Goal: Task Accomplishment & Management: Manage account settings

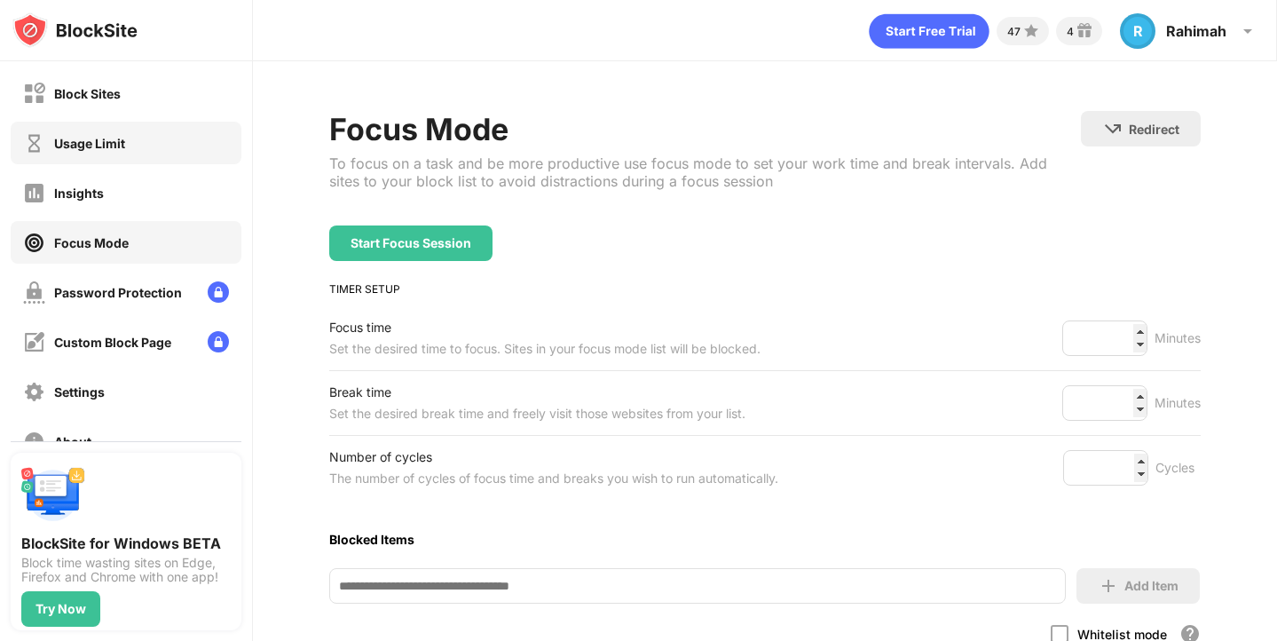
click at [98, 155] on div "Usage Limit" at bounding box center [126, 143] width 231 height 43
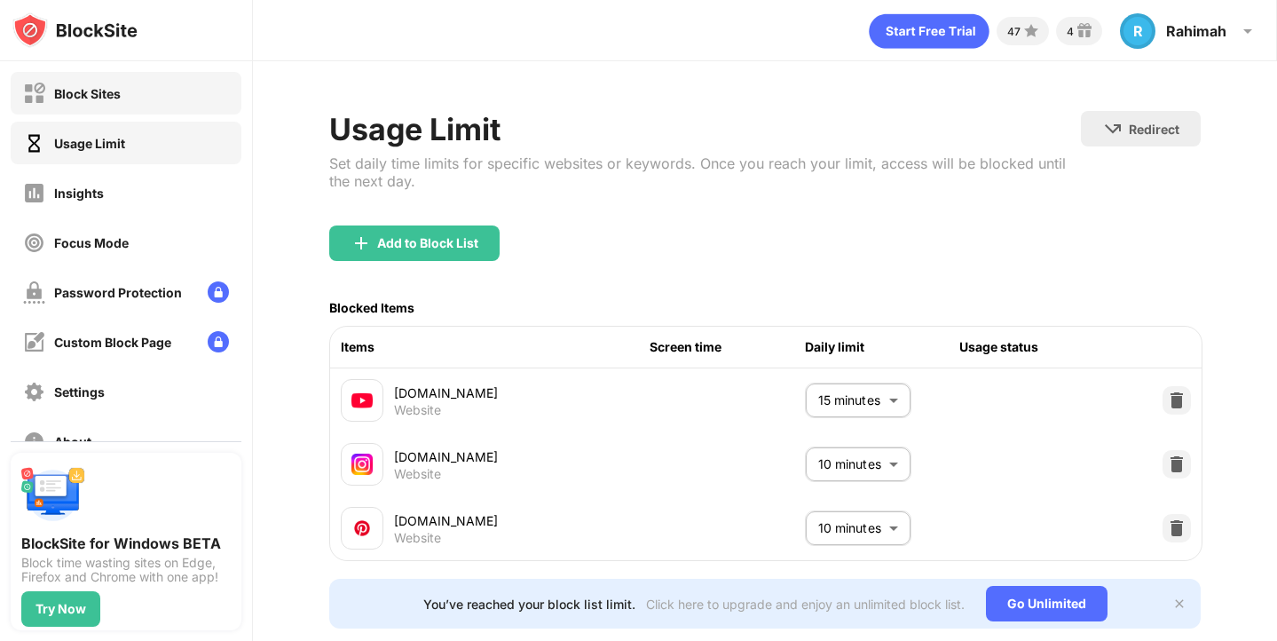
click at [127, 102] on div "Block Sites" at bounding box center [126, 93] width 231 height 43
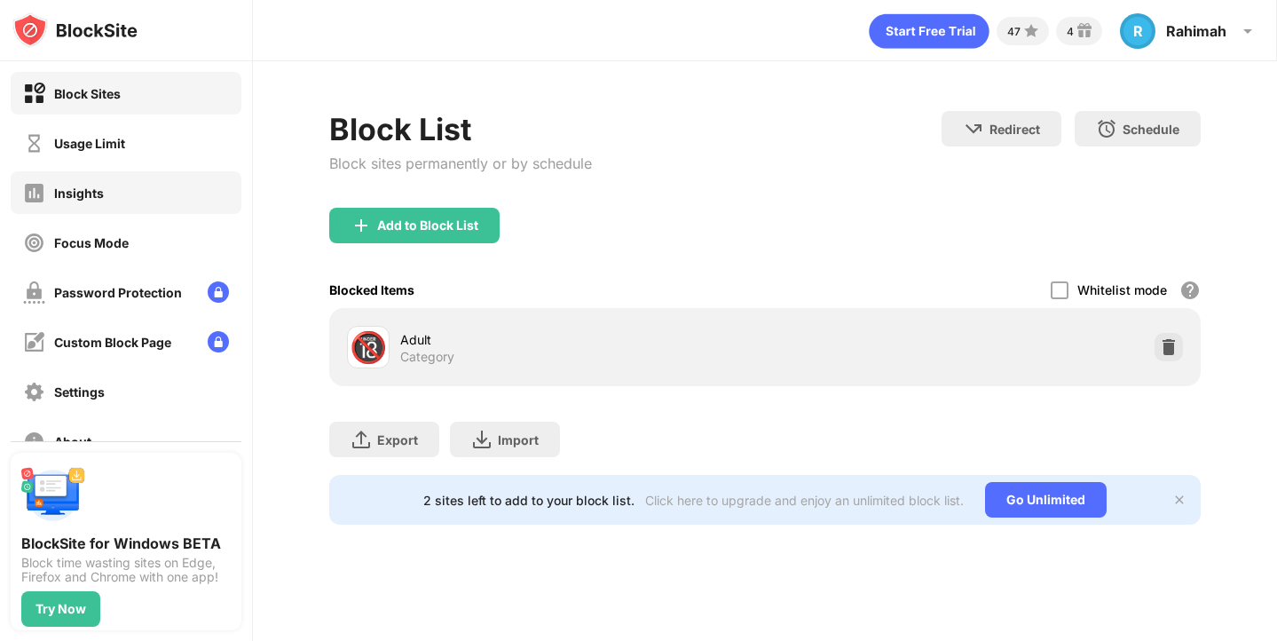
click at [134, 196] on div "Insights" at bounding box center [126, 192] width 231 height 43
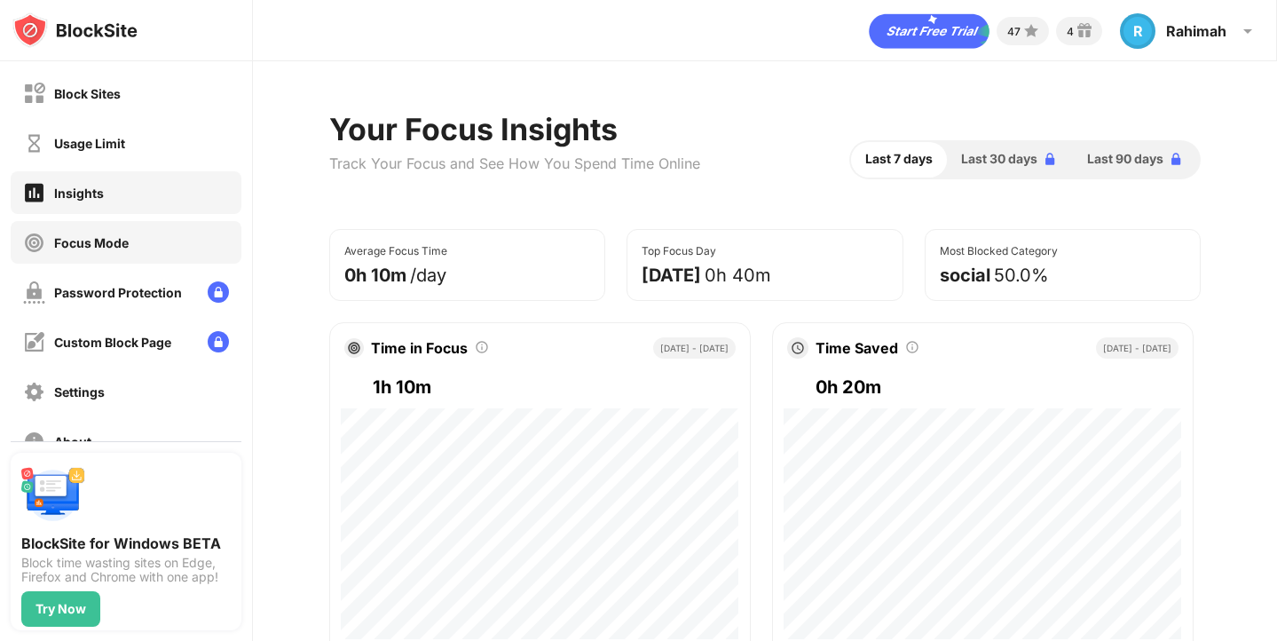
click at [121, 228] on div "Focus Mode" at bounding box center [126, 242] width 231 height 43
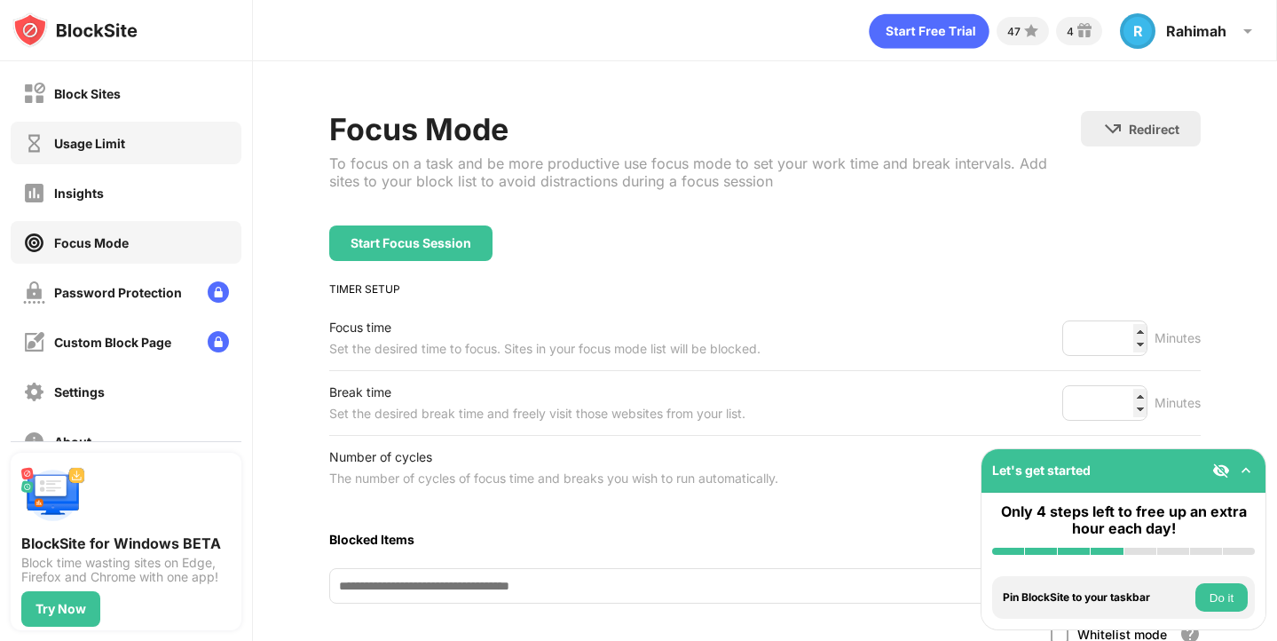
click at [120, 153] on div "Usage Limit" at bounding box center [74, 143] width 102 height 22
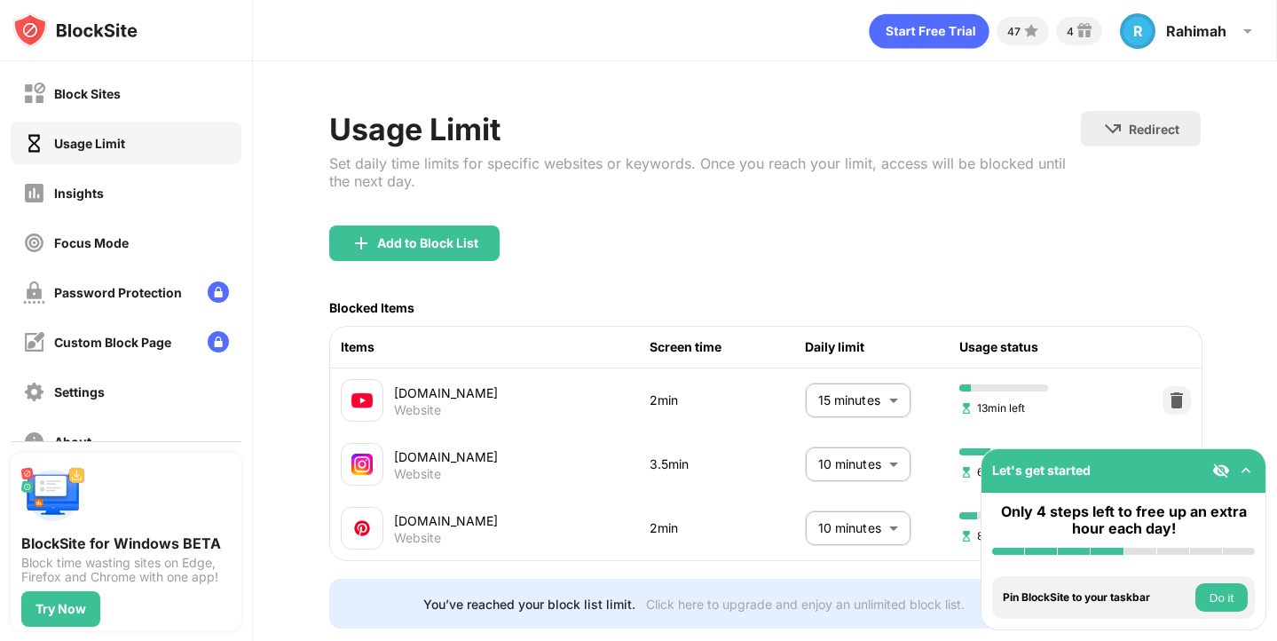
click at [1238, 391] on div "Usage Limit Set daily time limits for specific websites or keywords. Once you r…" at bounding box center [765, 369] width 1024 height 617
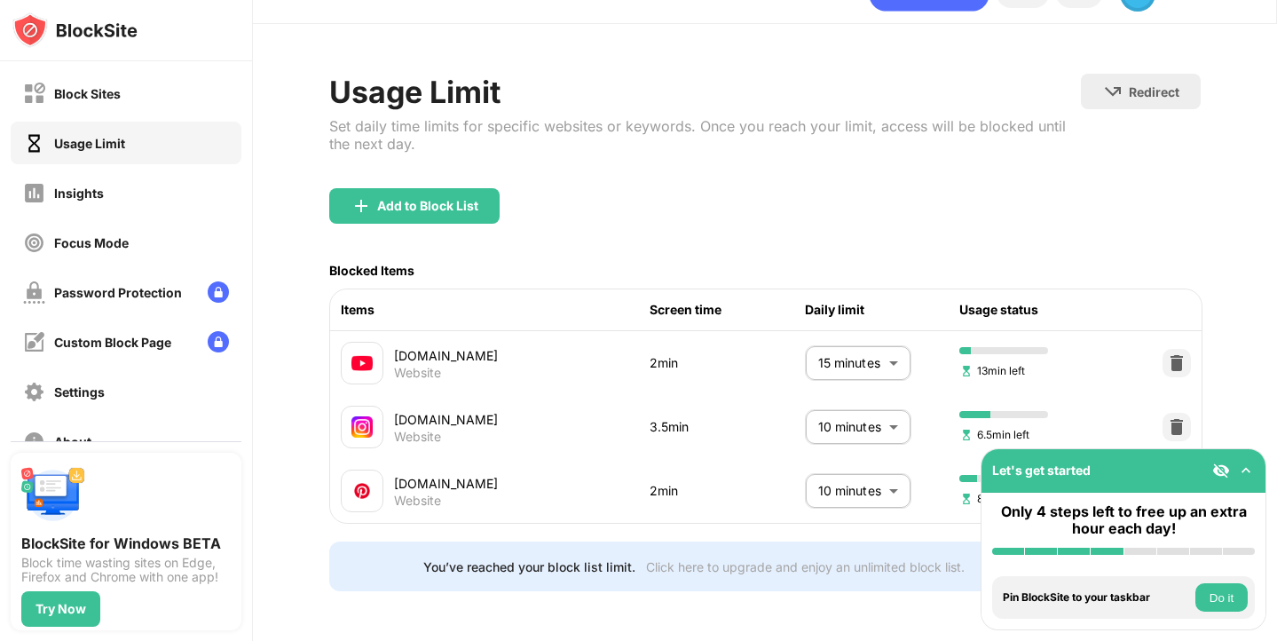
click at [853, 350] on body "Block Sites Usage Limit Insights Focus Mode Password Protection Custom Block Pa…" at bounding box center [638, 320] width 1277 height 641
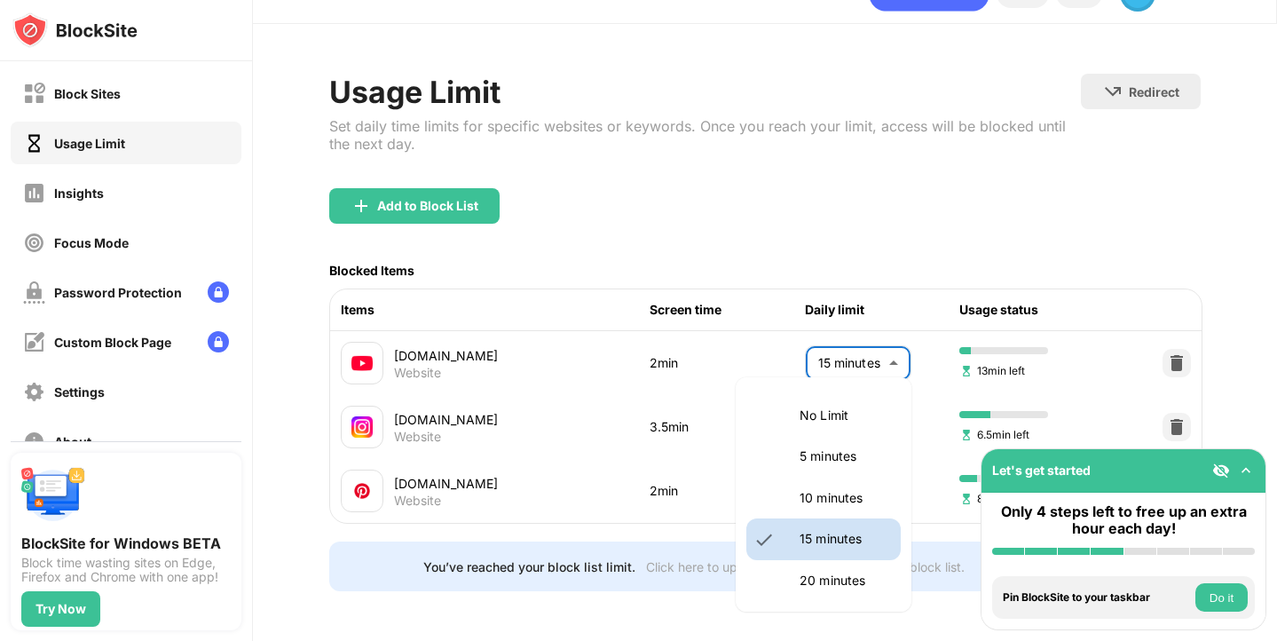
click at [837, 579] on p "20 minutes" at bounding box center [844, 580] width 90 height 20
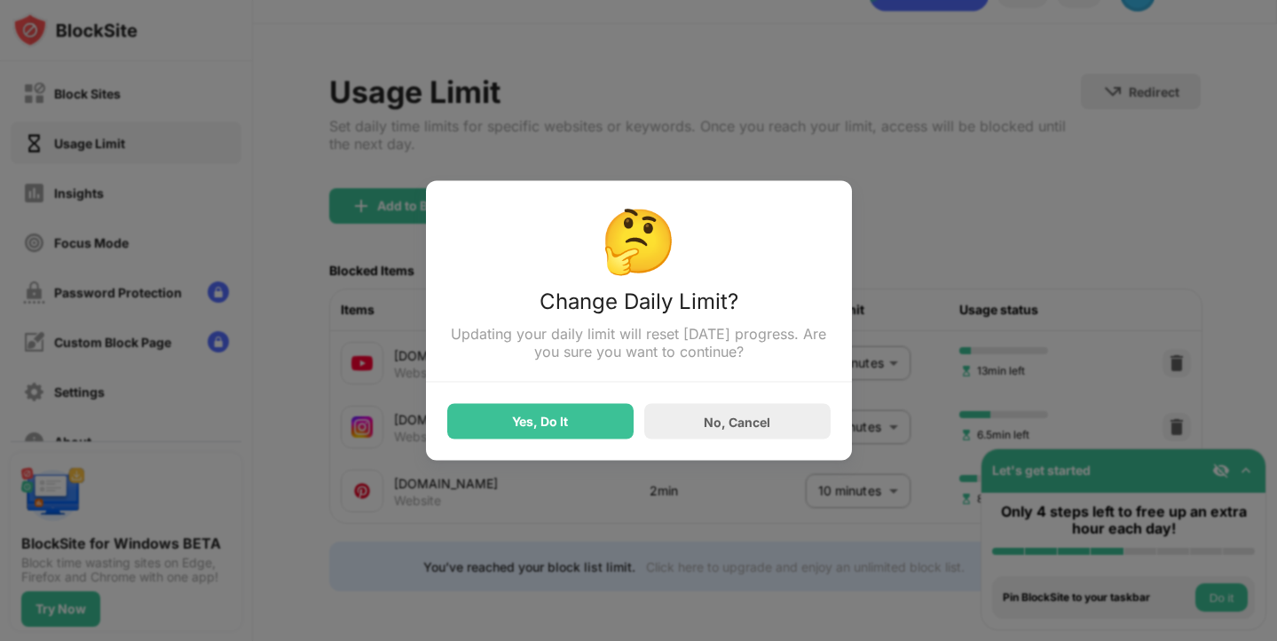
click at [575, 423] on div "Yes, Do It" at bounding box center [540, 421] width 186 height 35
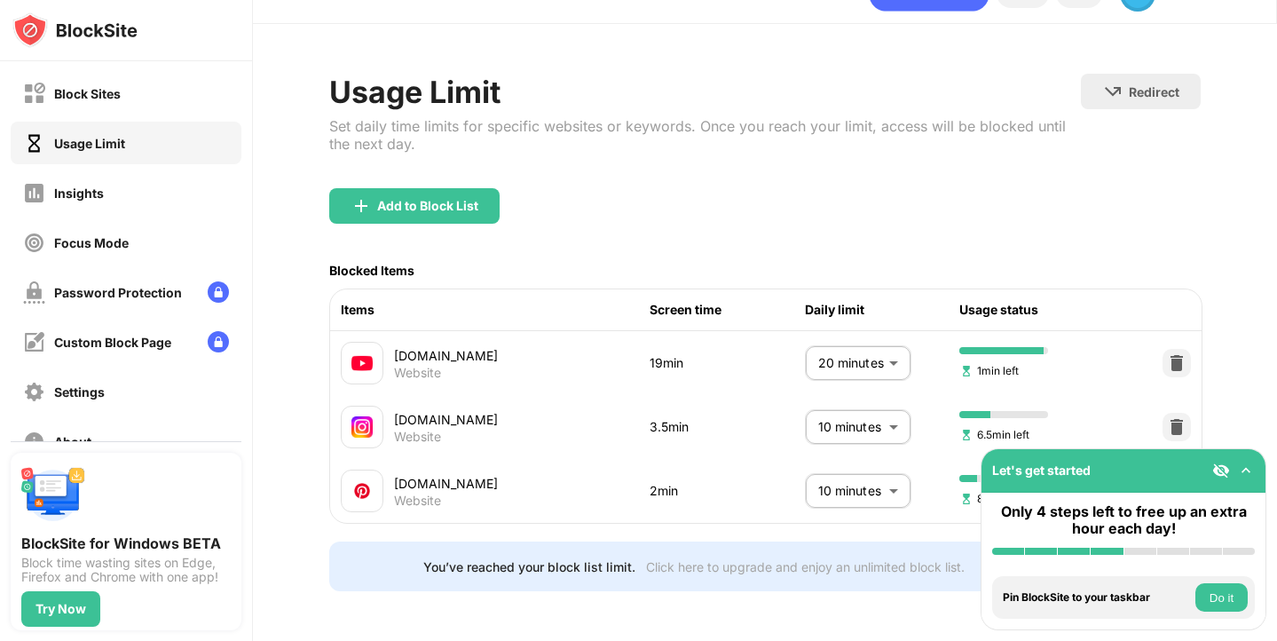
click at [863, 355] on body "Block Sites Usage Limit Insights Focus Mode Password Protection Custom Block Pa…" at bounding box center [638, 320] width 1277 height 641
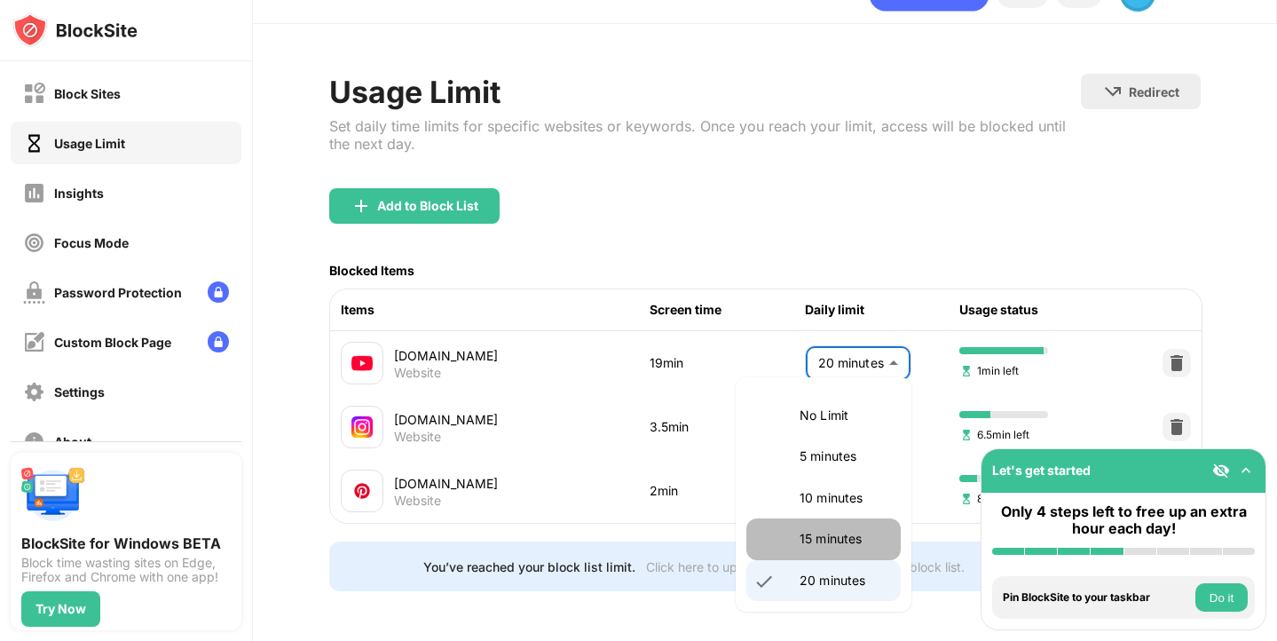
click at [846, 529] on p "15 minutes" at bounding box center [844, 539] width 90 height 20
type input "**"
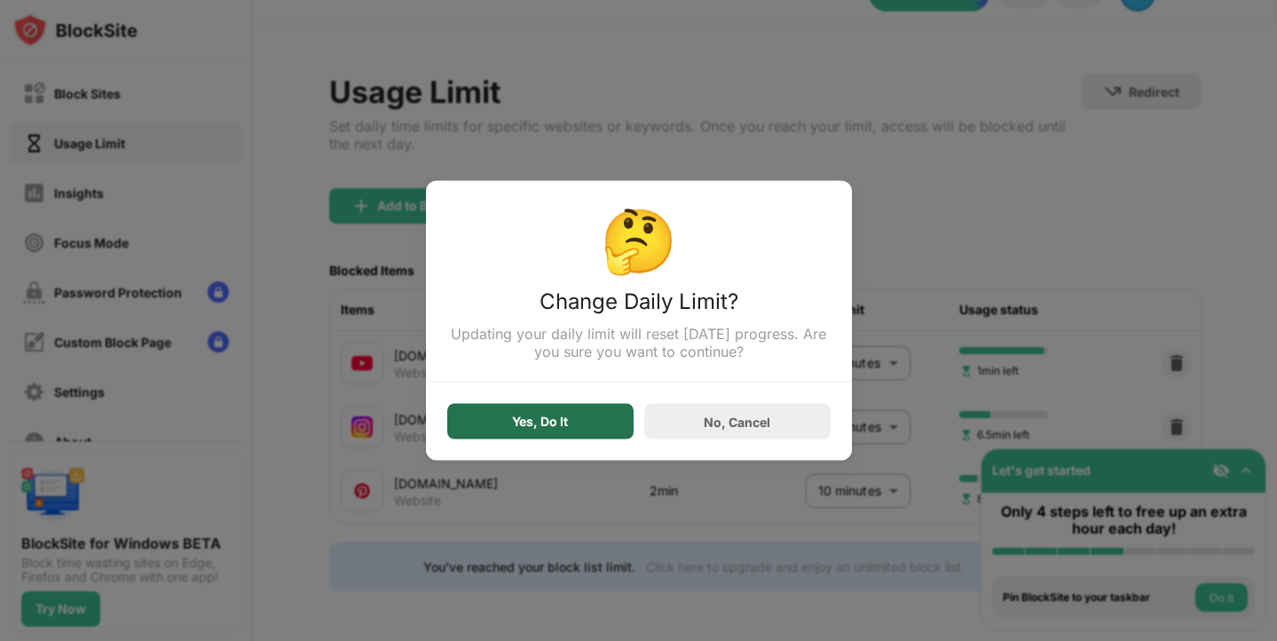
click at [577, 413] on div "Yes, Do It" at bounding box center [540, 421] width 186 height 35
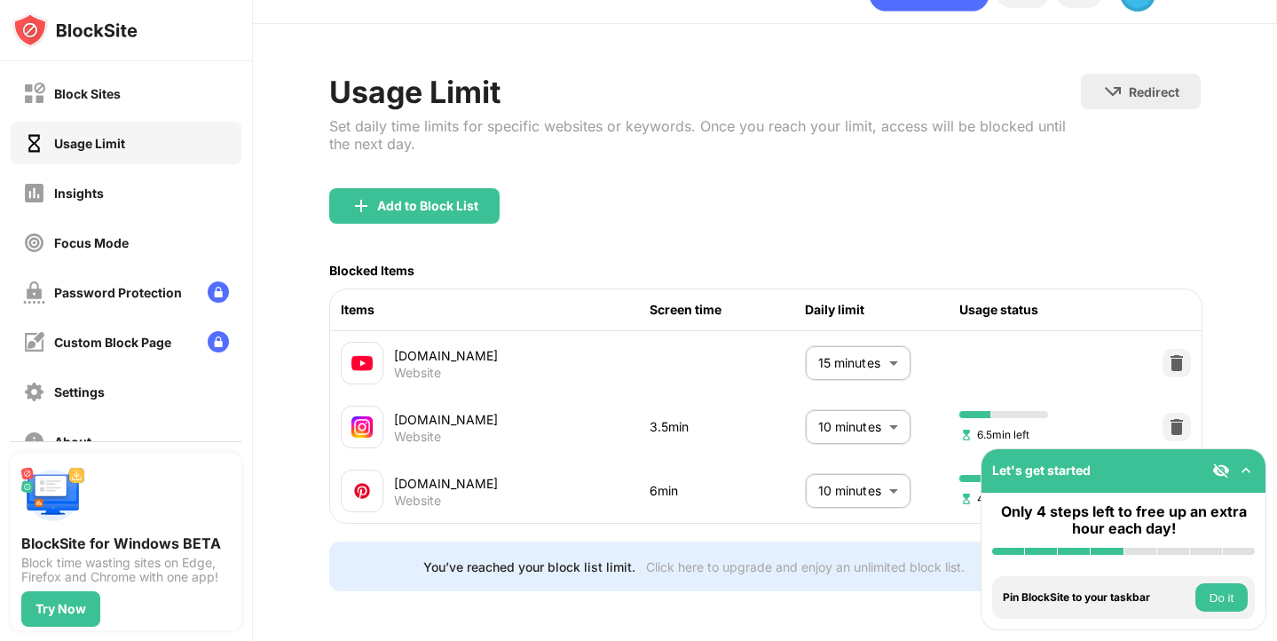
click at [1246, 464] on img at bounding box center [1246, 470] width 18 height 18
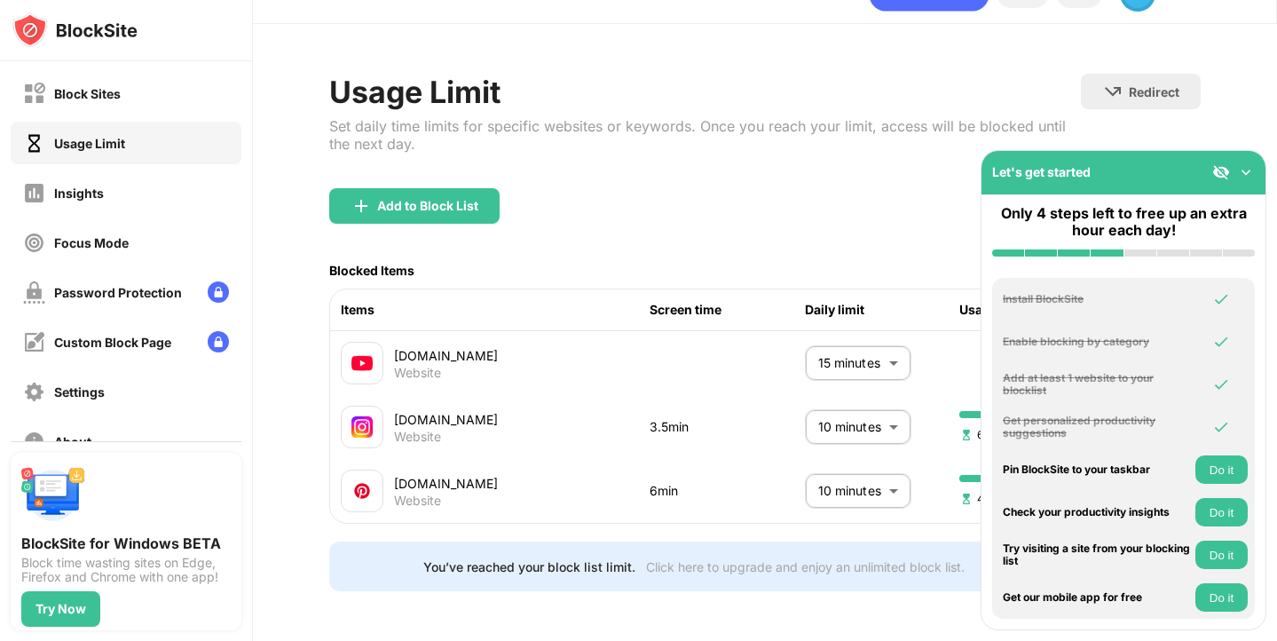
click at [1205, 511] on button "Do it" at bounding box center [1221, 512] width 52 height 28
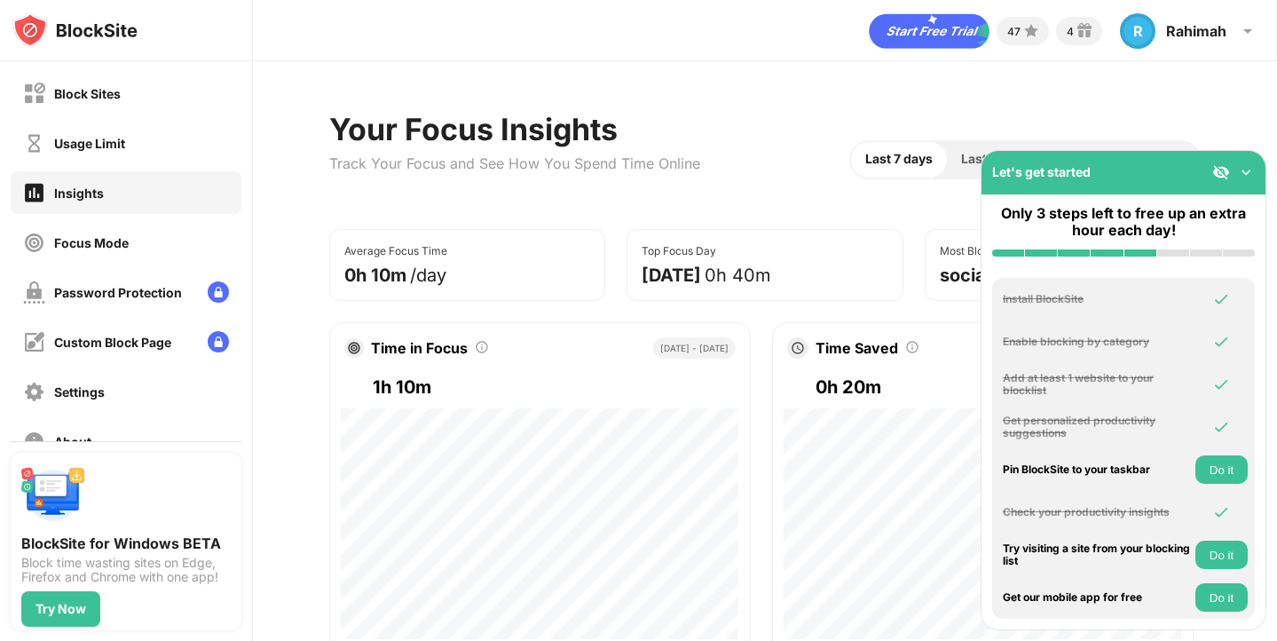
click at [1209, 552] on button "Do it" at bounding box center [1221, 554] width 52 height 28
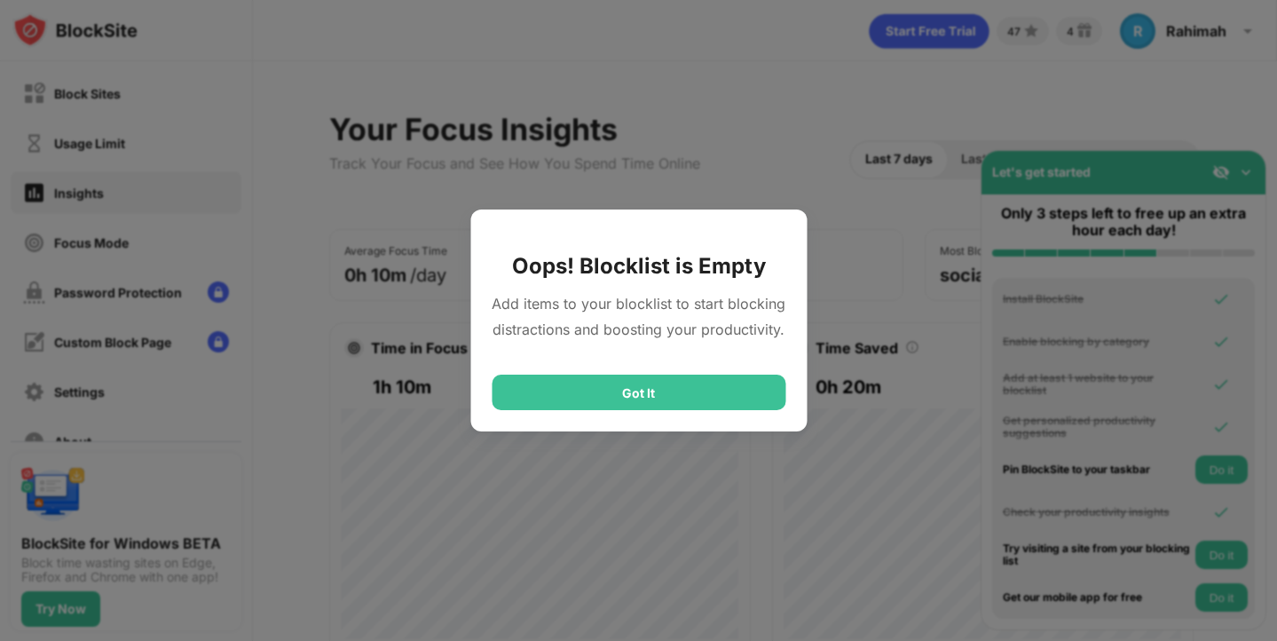
click at [702, 392] on div "Got It" at bounding box center [639, 391] width 294 height 35
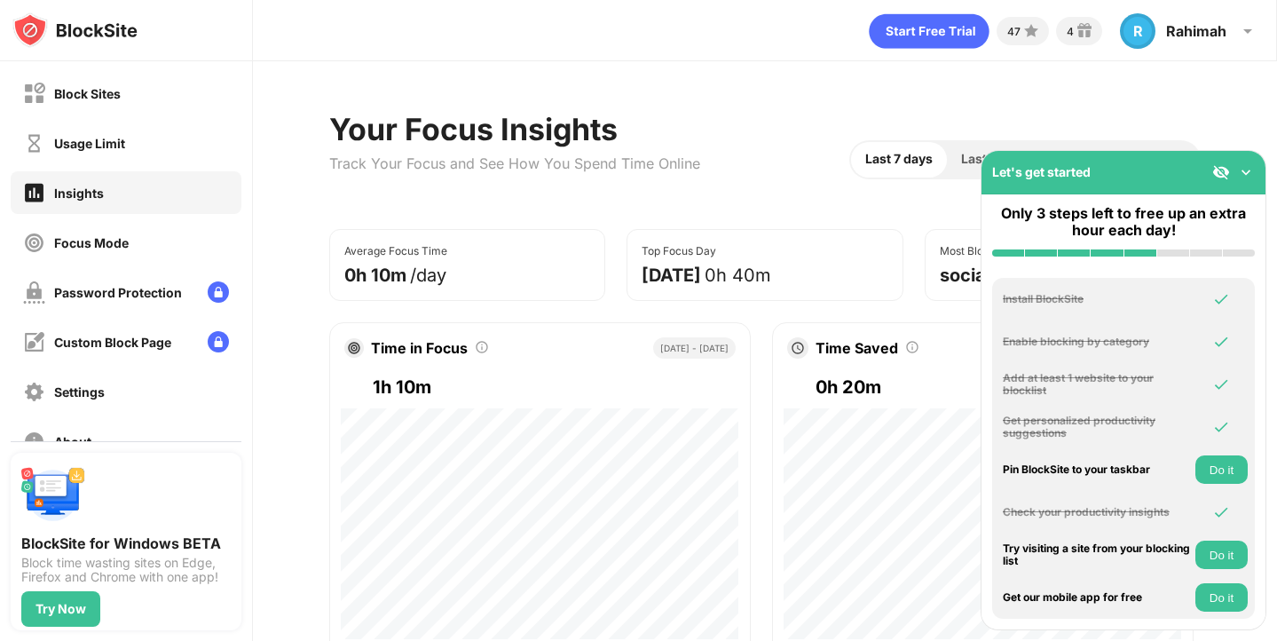
click at [1247, 171] on img at bounding box center [1246, 172] width 18 height 18
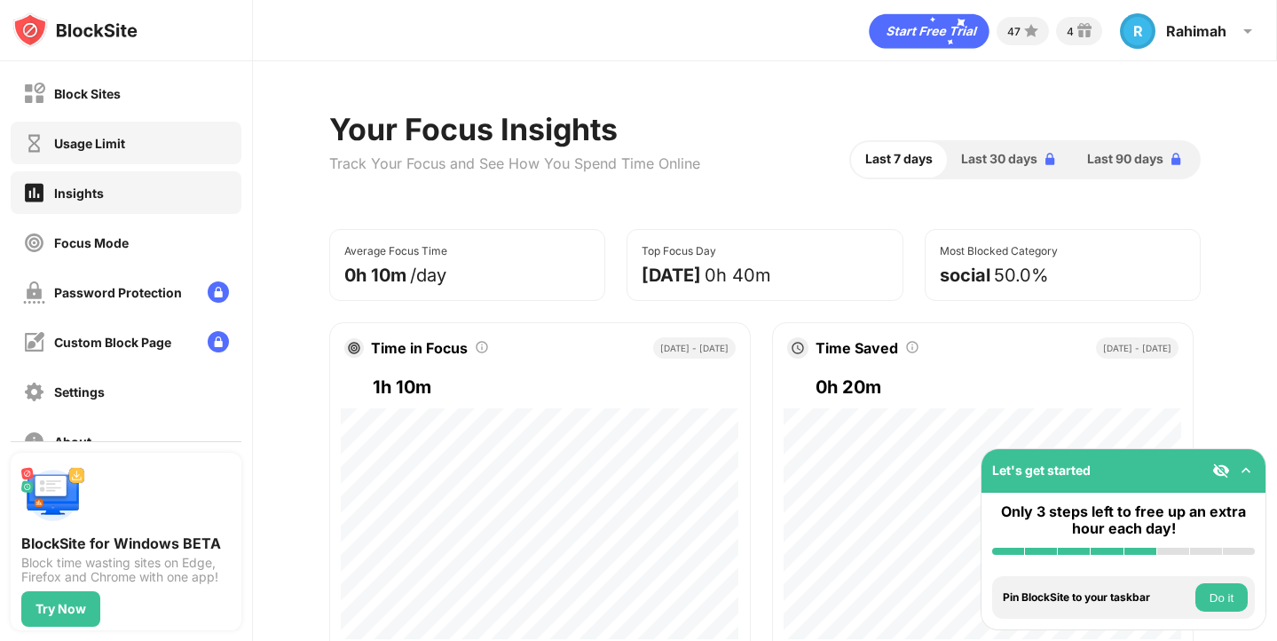
click at [78, 138] on div "Usage Limit" at bounding box center [89, 143] width 71 height 15
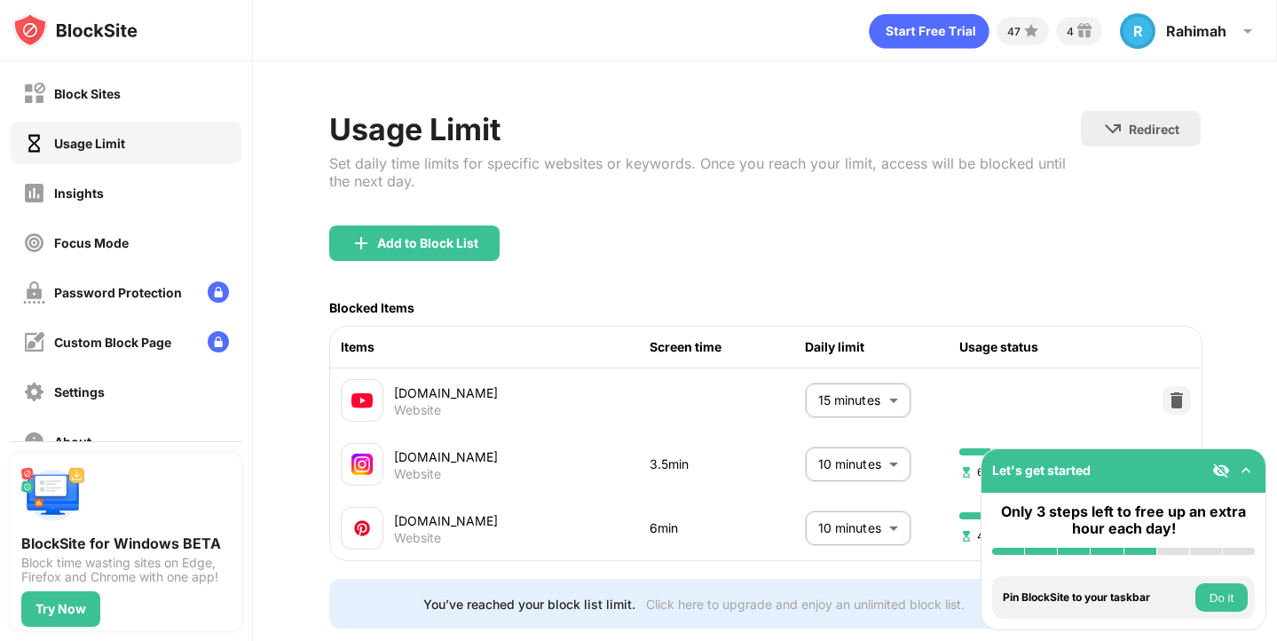
click at [1226, 470] on img at bounding box center [1221, 470] width 18 height 18
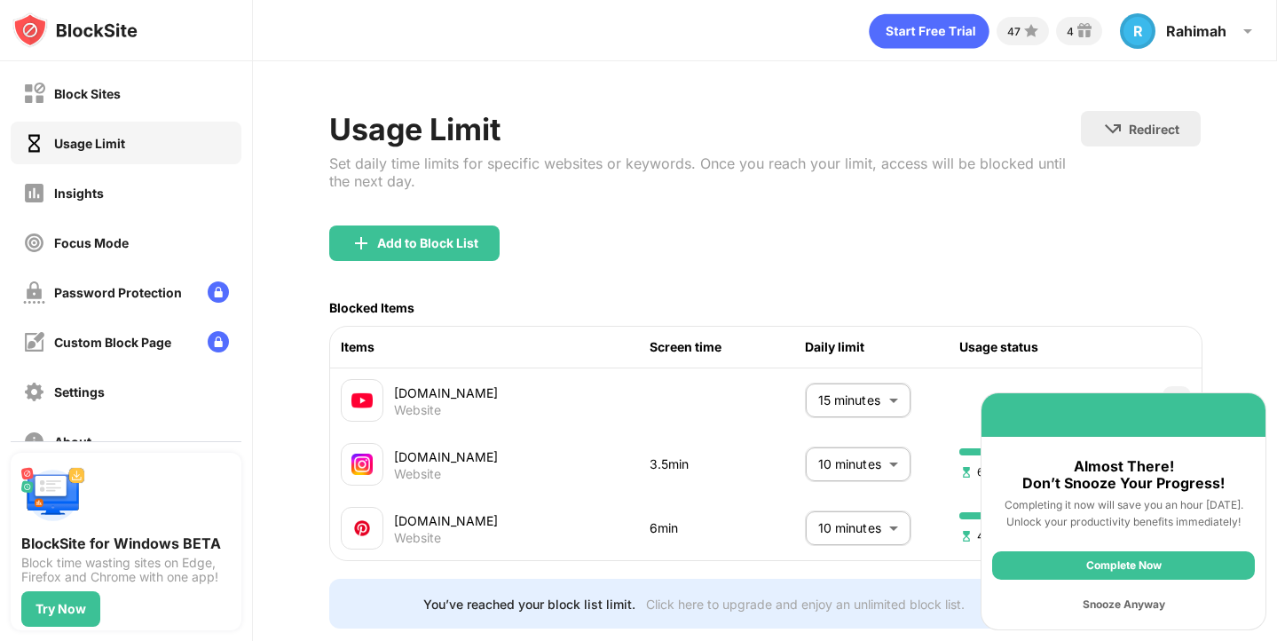
click at [1162, 564] on div "Complete Now" at bounding box center [1123, 565] width 263 height 28
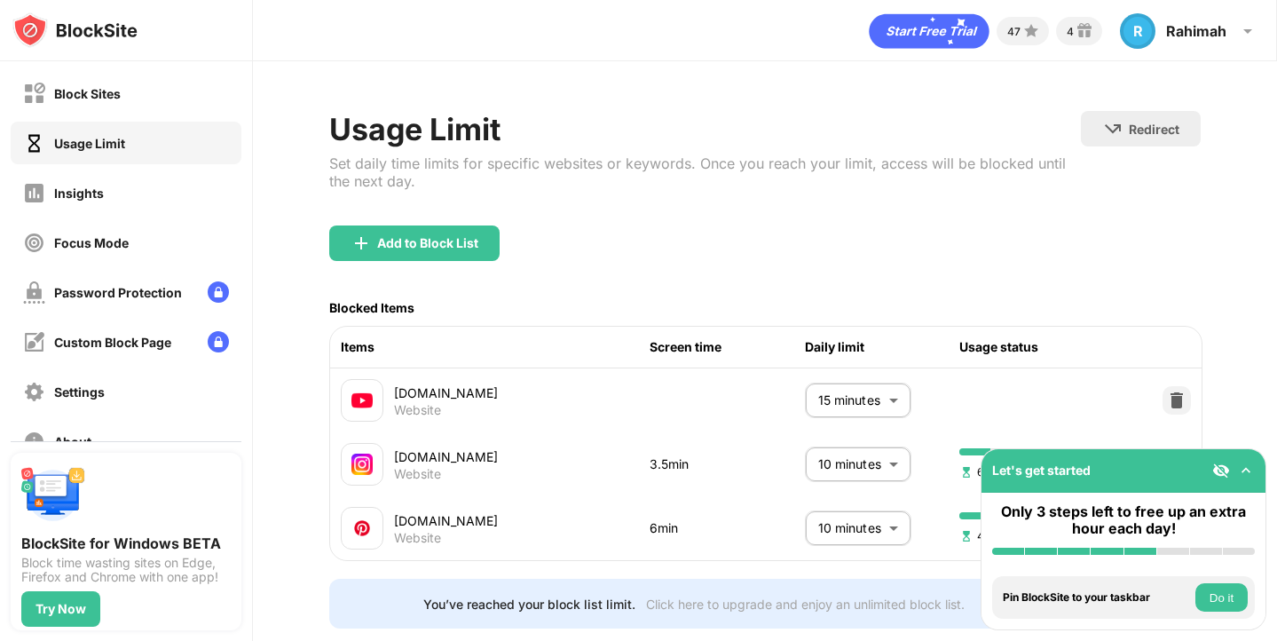
drag, startPoint x: 1163, startPoint y: 473, endPoint x: 1162, endPoint y: 397, distance: 75.4
click at [1162, 397] on div "Block Sites Usage Limit Insights Focus Mode Password Protection Custom Block Pa…" at bounding box center [638, 320] width 1277 height 641
click at [1237, 461] on img at bounding box center [1246, 470] width 18 height 18
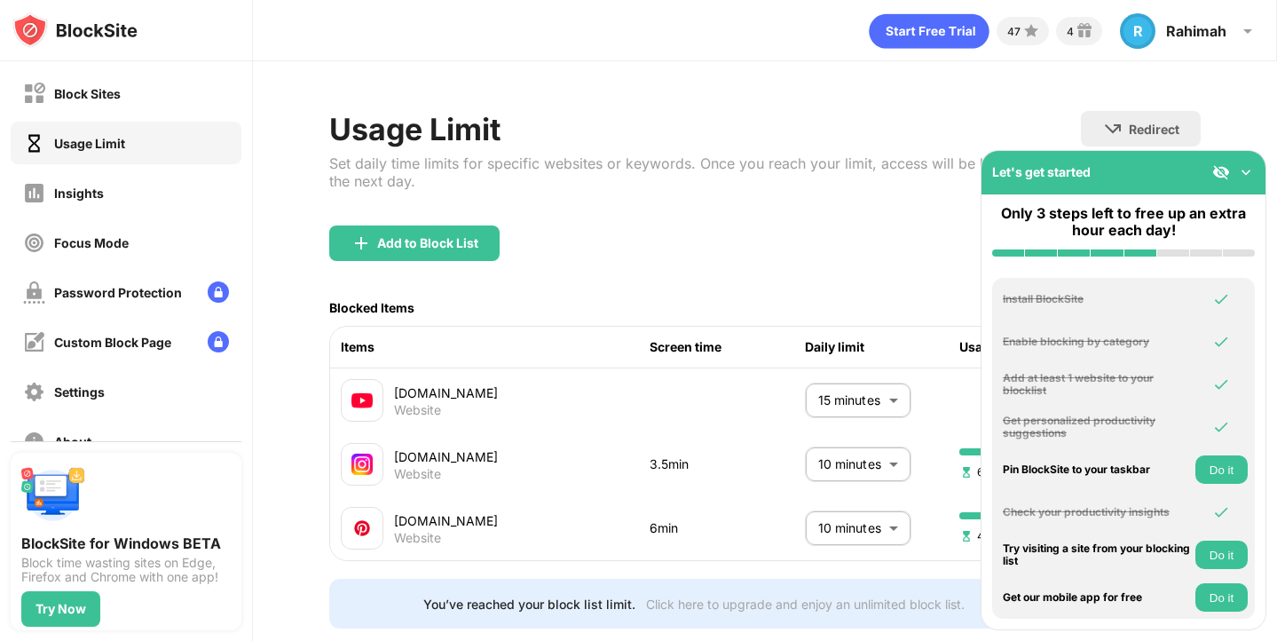
click at [1215, 601] on button "Do it" at bounding box center [1221, 597] width 52 height 28
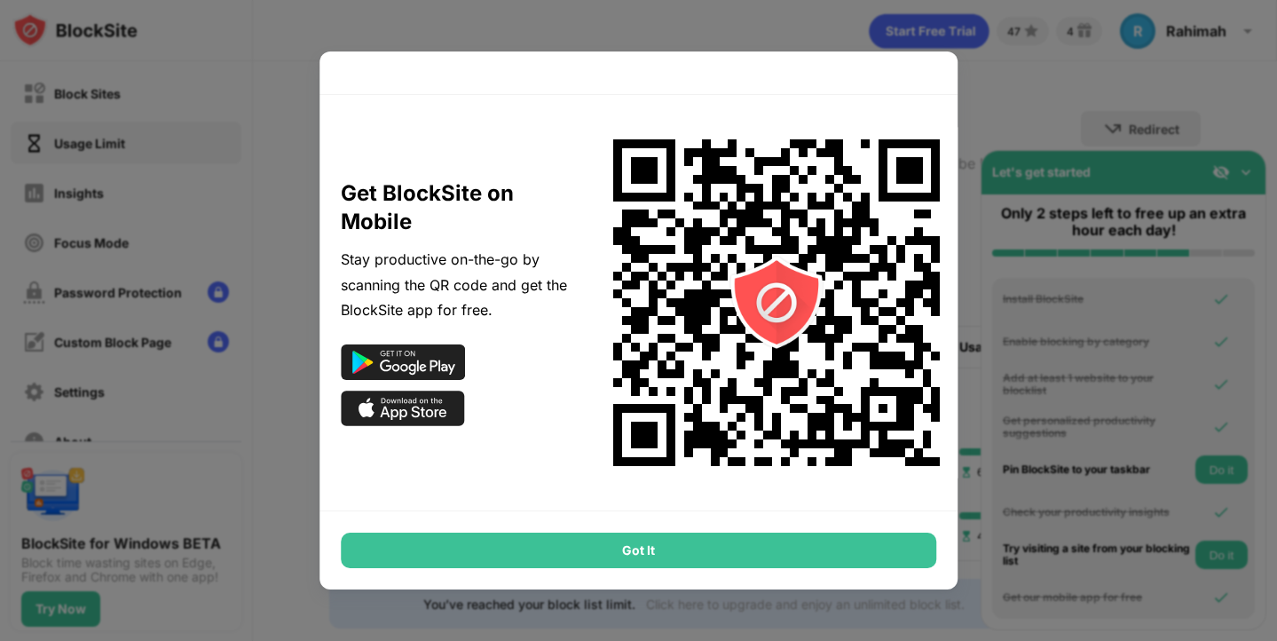
click at [877, 542] on div "Got It" at bounding box center [639, 549] width 596 height 35
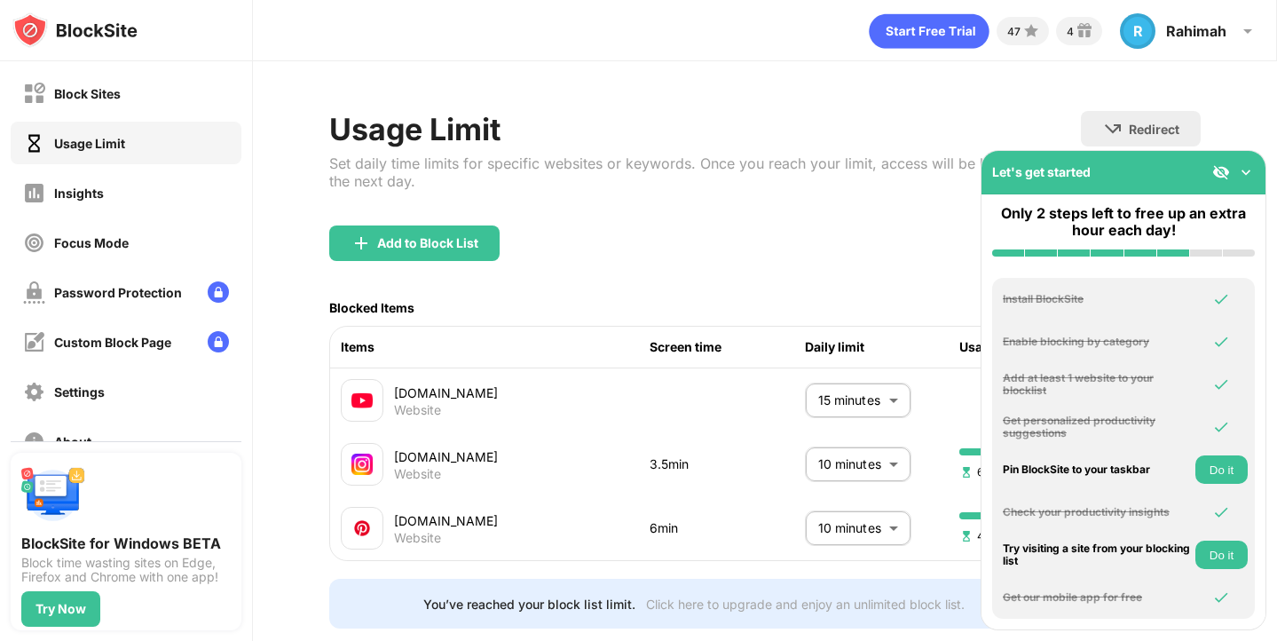
click at [1200, 555] on button "Do it" at bounding box center [1221, 554] width 52 height 28
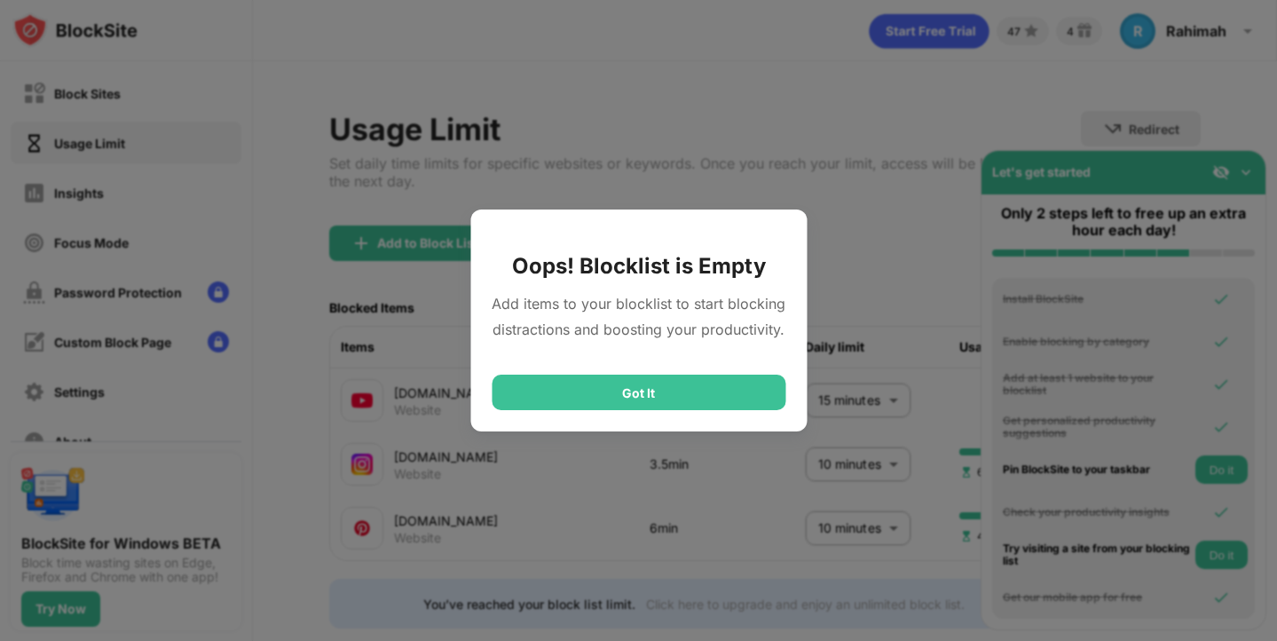
click at [704, 390] on div "Got It" at bounding box center [639, 391] width 294 height 35
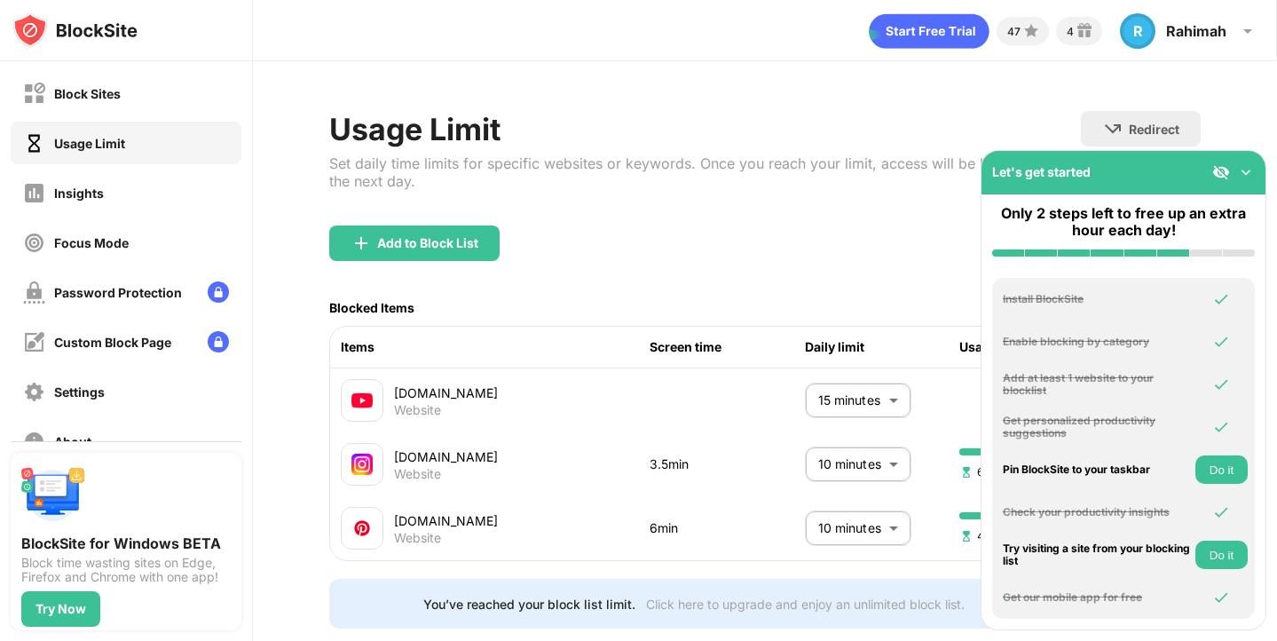
click at [1227, 484] on div "Pin BlockSite to your taskbar Do it" at bounding box center [1123, 469] width 263 height 43
click at [1226, 479] on button "Do it" at bounding box center [1221, 469] width 52 height 28
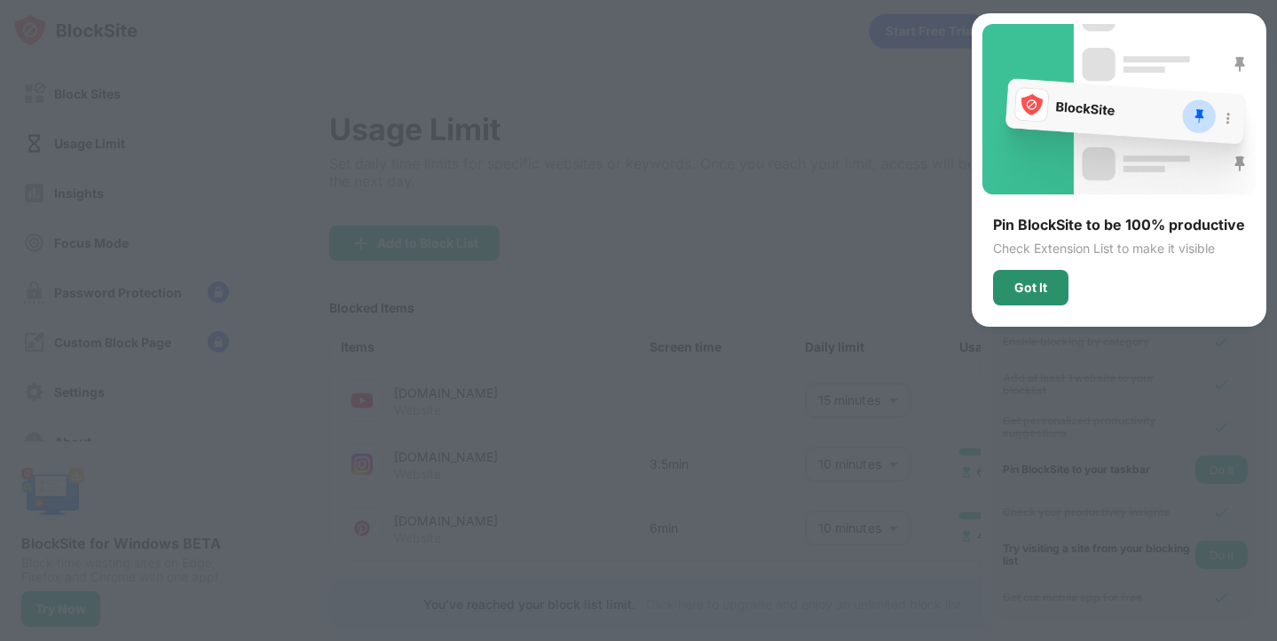
click at [1055, 295] on div "Got It" at bounding box center [1030, 287] width 75 height 35
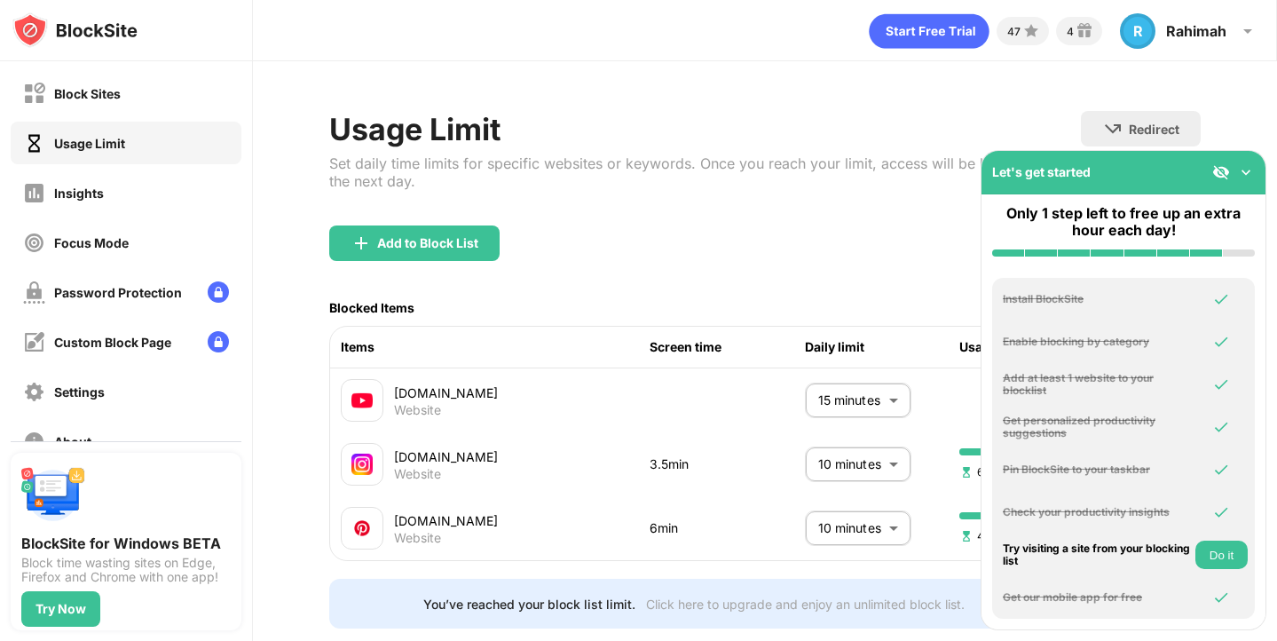
click at [1219, 560] on button "Do it" at bounding box center [1221, 554] width 52 height 28
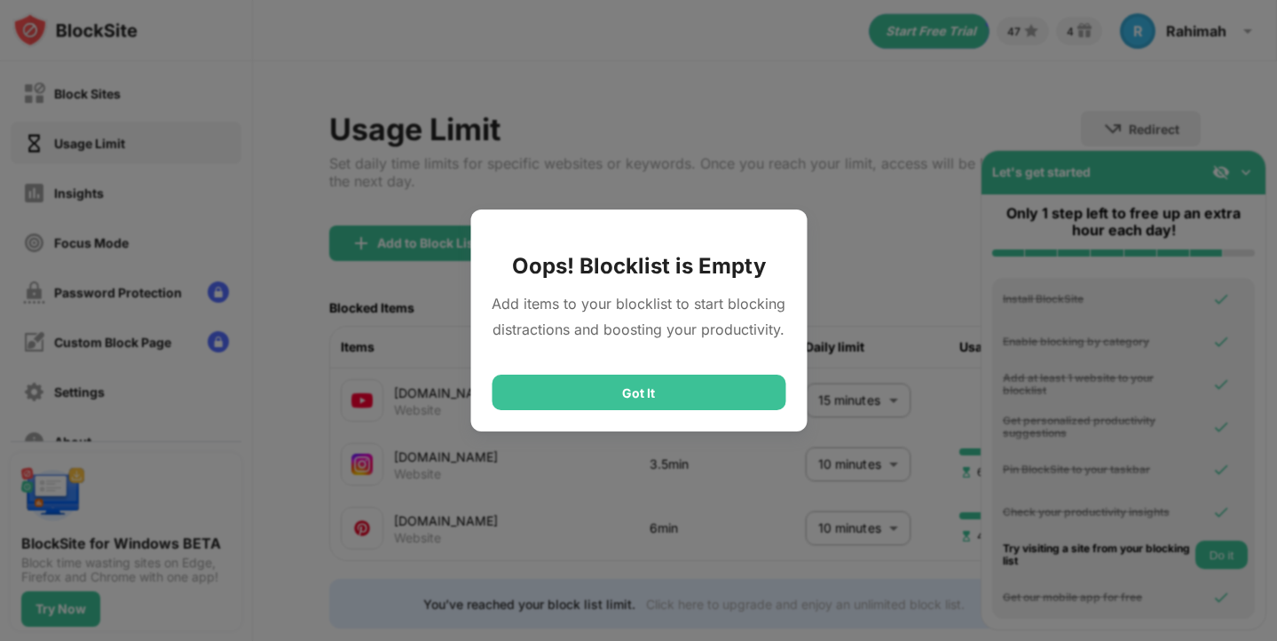
click at [649, 389] on div "Got It" at bounding box center [639, 391] width 294 height 35
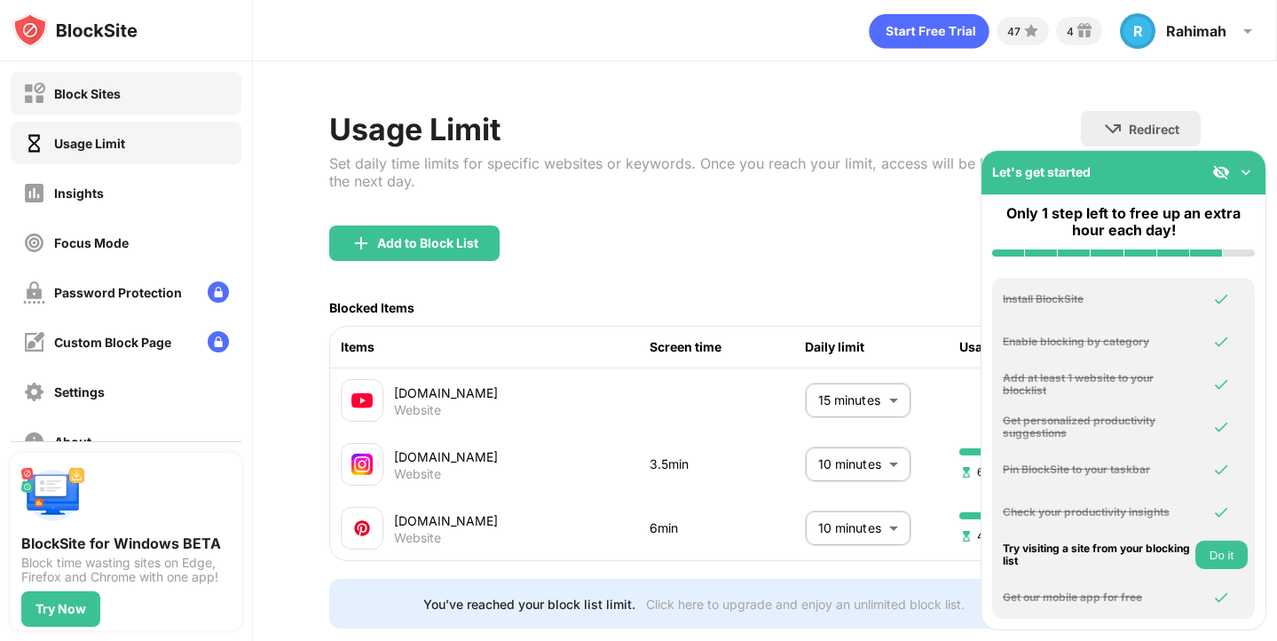
click at [161, 102] on div "Block Sites" at bounding box center [126, 93] width 231 height 43
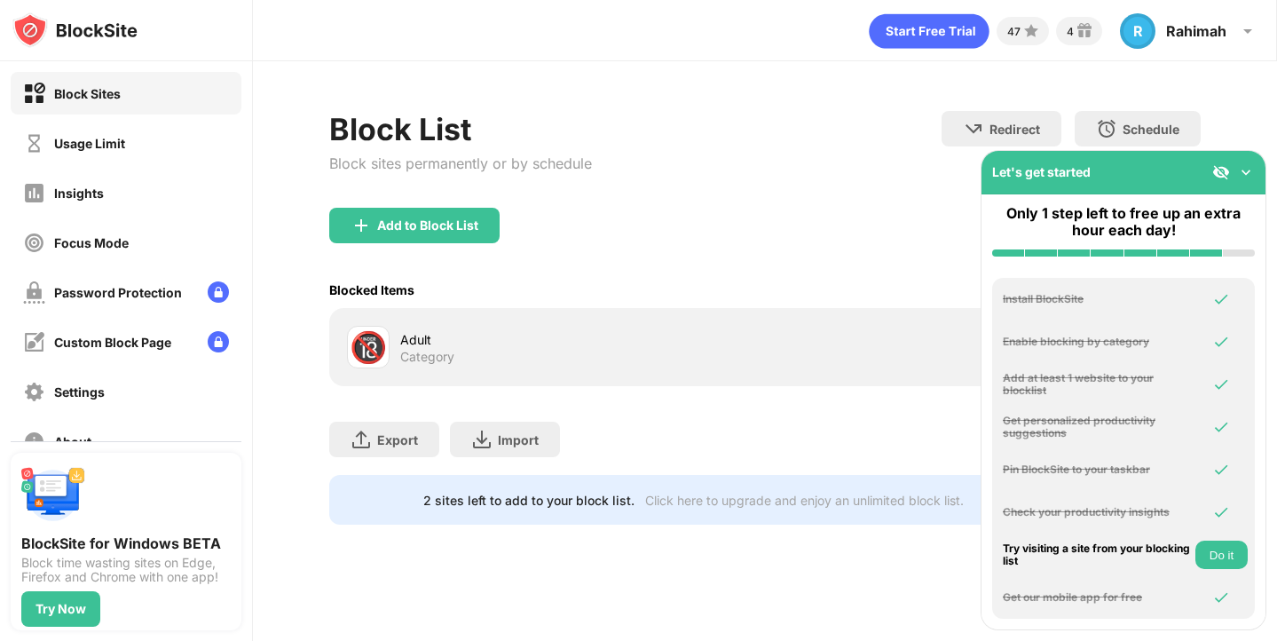
click at [862, 120] on div "Block List Block sites permanently or by schedule Redirect Choose a site to be …" at bounding box center [764, 159] width 870 height 97
click at [1255, 176] on div "Let's get started" at bounding box center [1123, 172] width 284 height 43
click at [1245, 175] on img at bounding box center [1246, 172] width 18 height 18
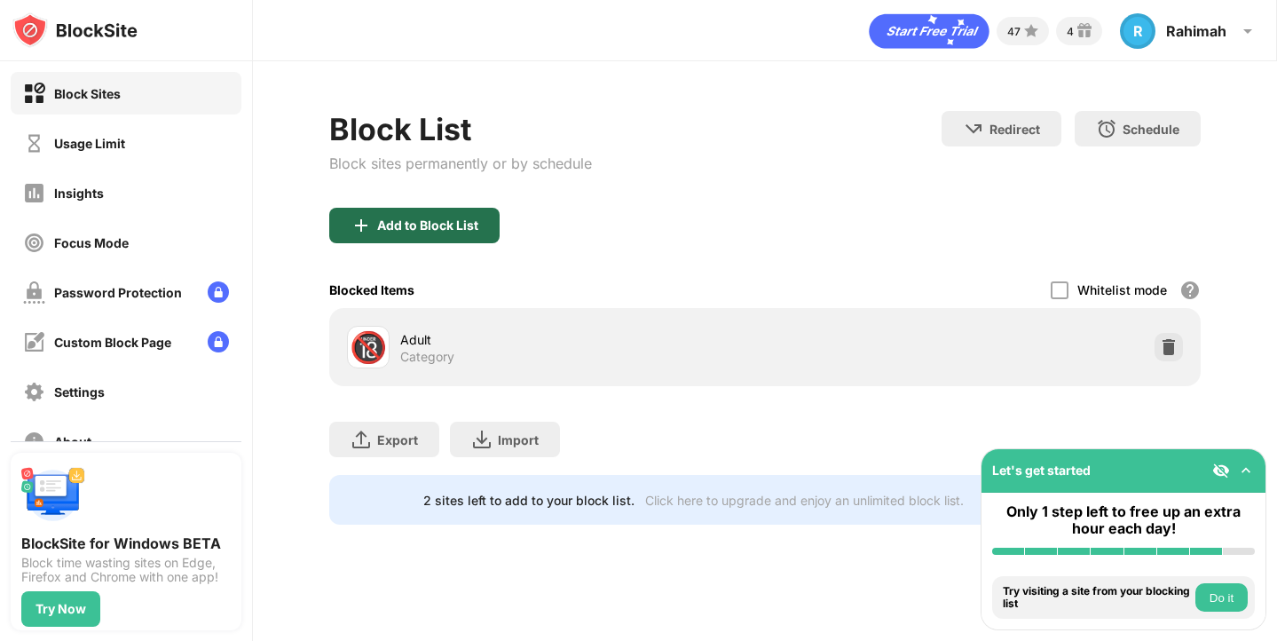
click at [452, 236] on div "Add to Block List" at bounding box center [414, 225] width 170 height 35
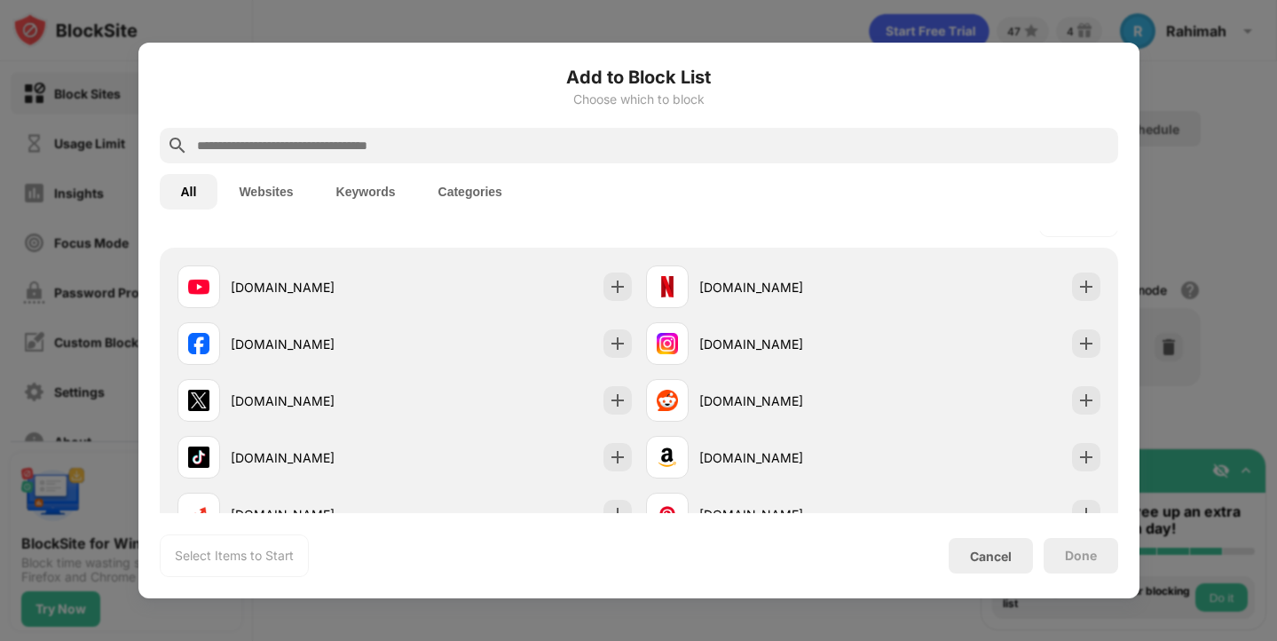
scroll to position [314, 0]
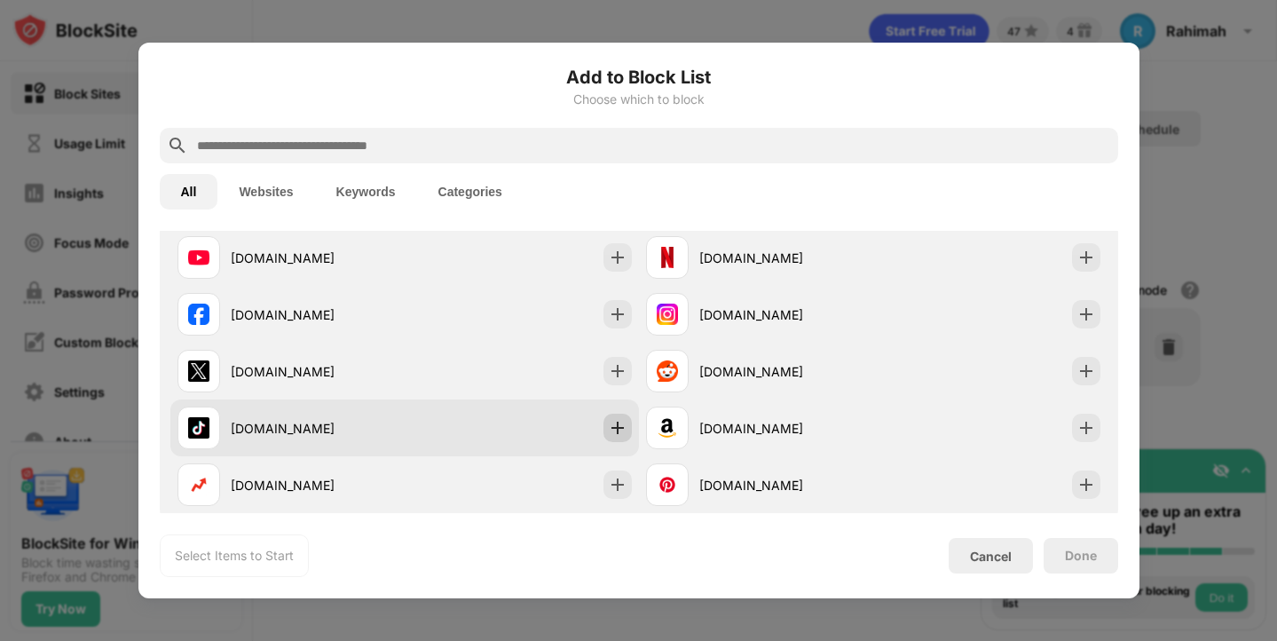
click at [610, 437] on div at bounding box center [617, 427] width 28 height 28
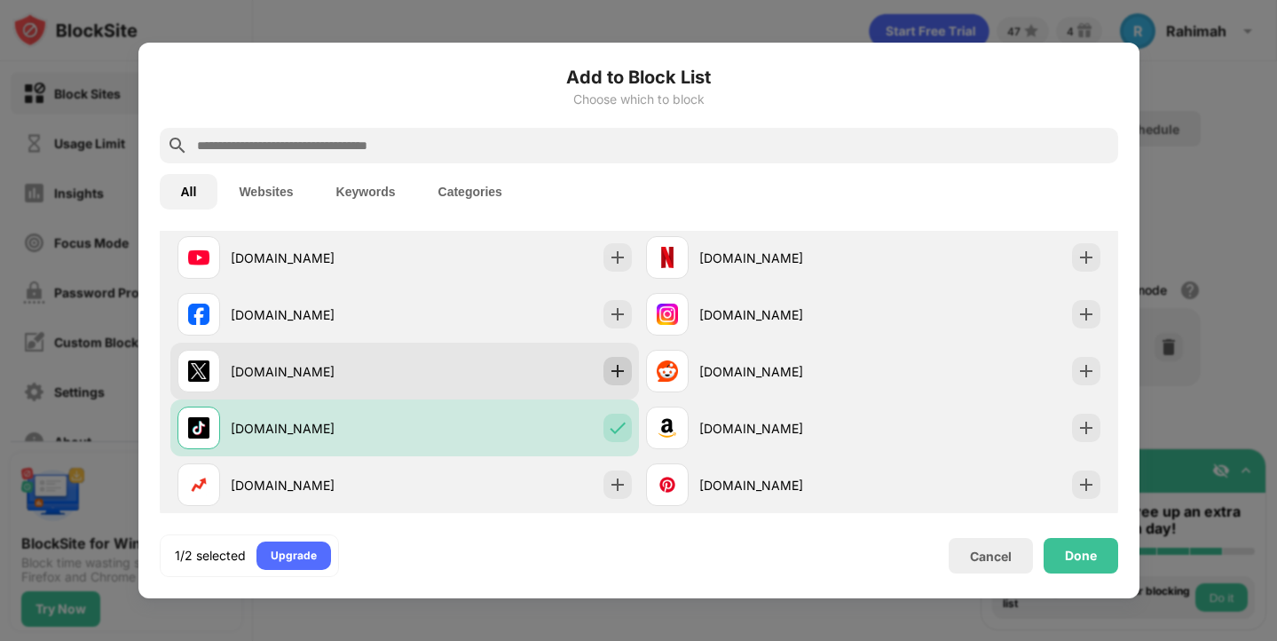
click at [622, 376] on img at bounding box center [618, 371] width 18 height 18
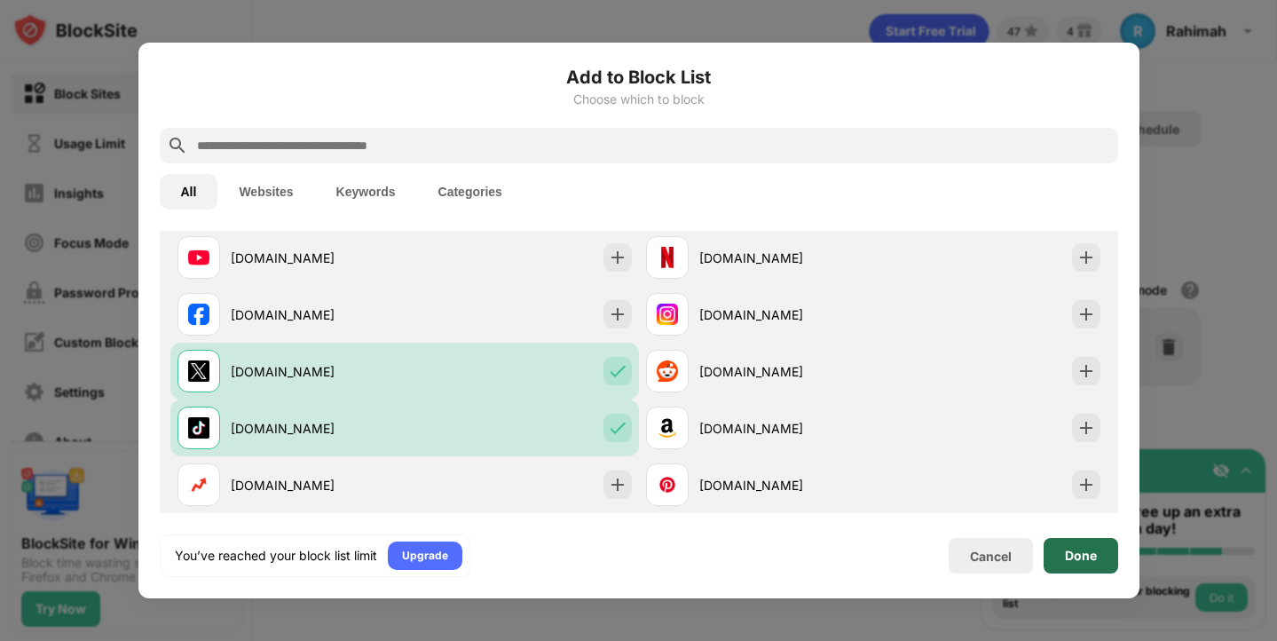
click at [1094, 555] on div "Done" at bounding box center [1081, 555] width 32 height 14
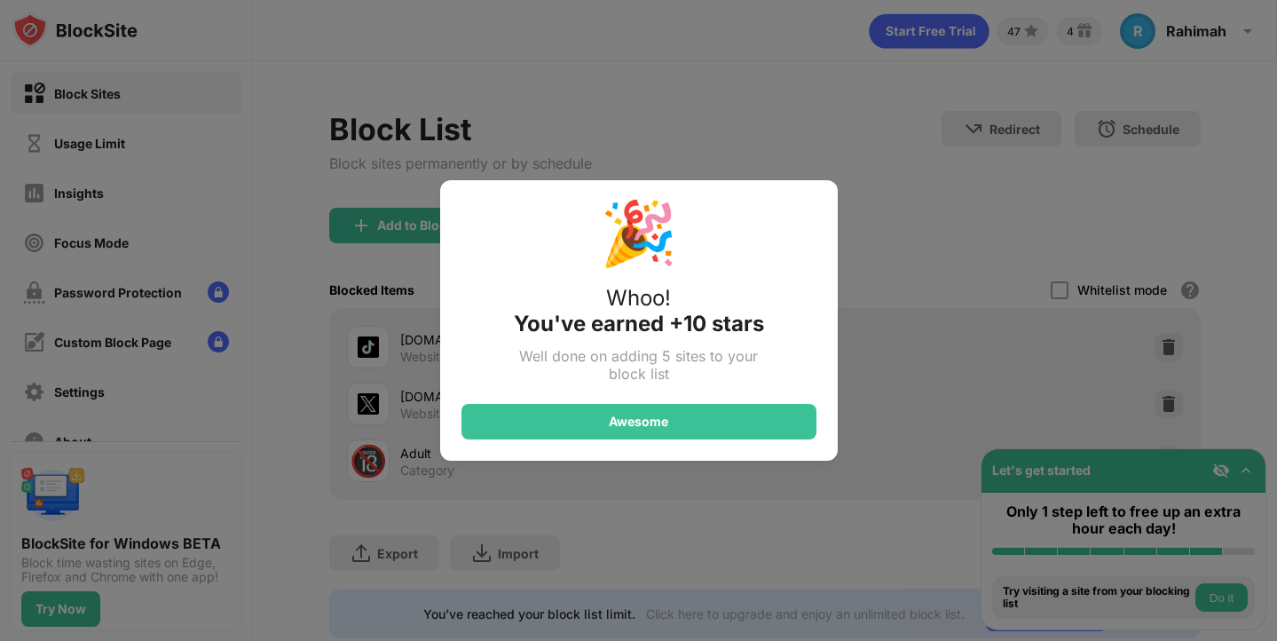
click at [1238, 479] on div "🎉 Whoo! You've earned +10 stars Well done on adding 5 sites to your block list …" at bounding box center [638, 320] width 1277 height 641
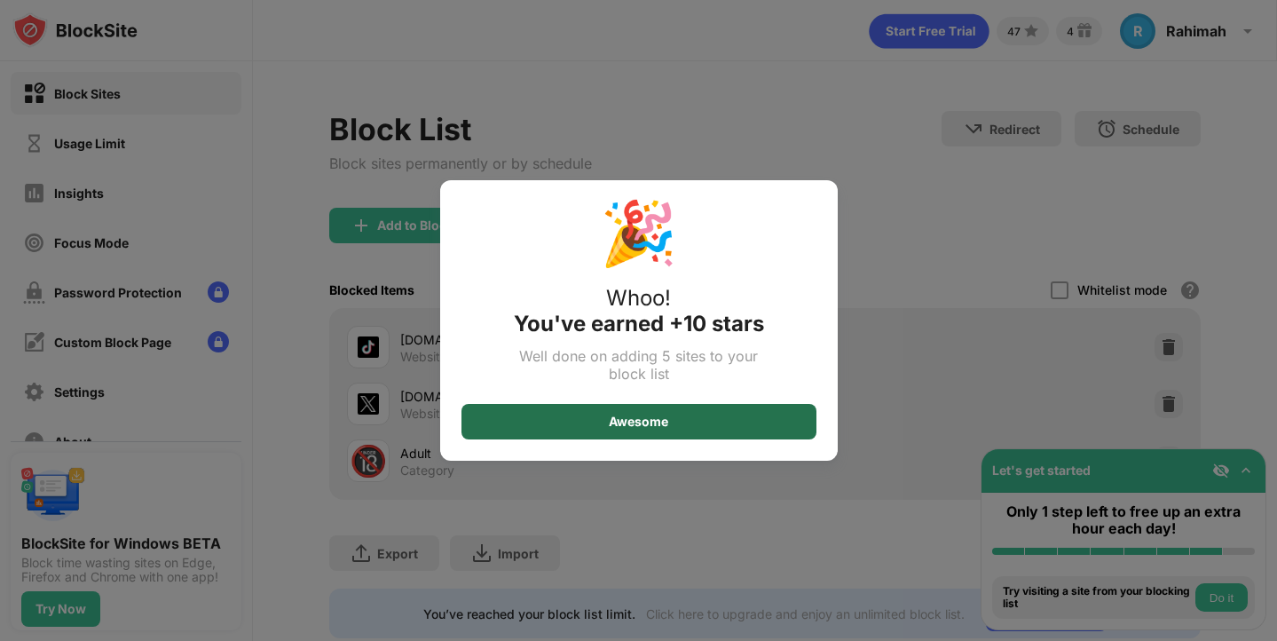
click at [759, 426] on div "Awesome" at bounding box center [638, 421] width 355 height 35
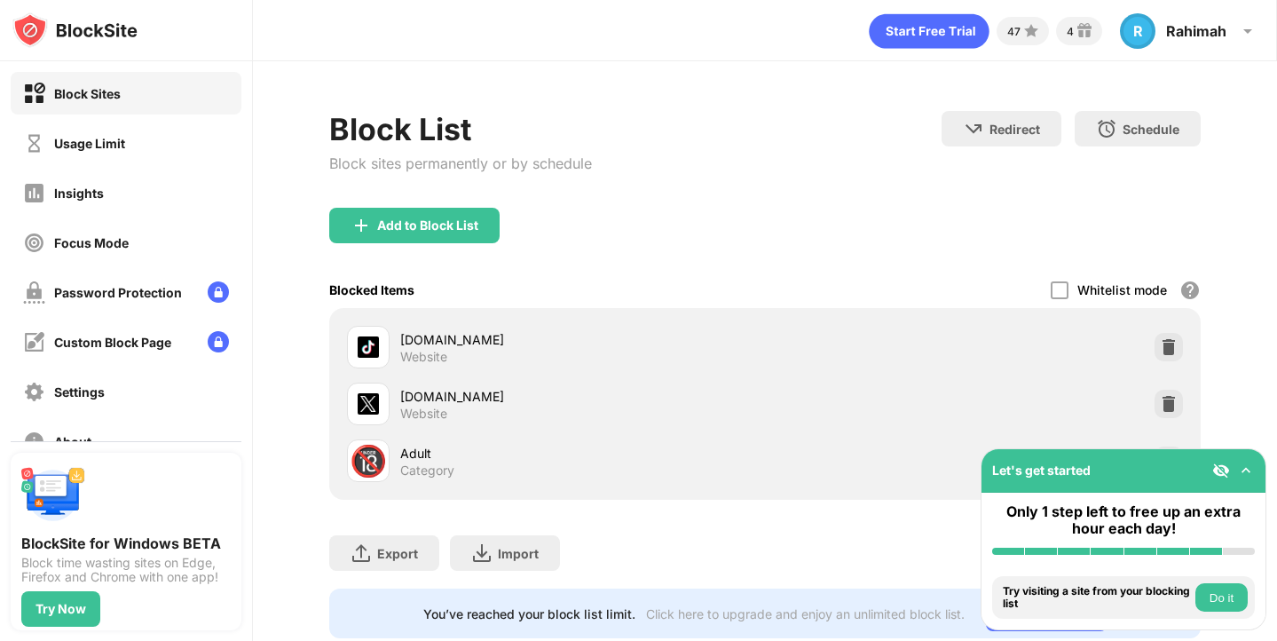
click at [1250, 474] on img at bounding box center [1246, 470] width 18 height 18
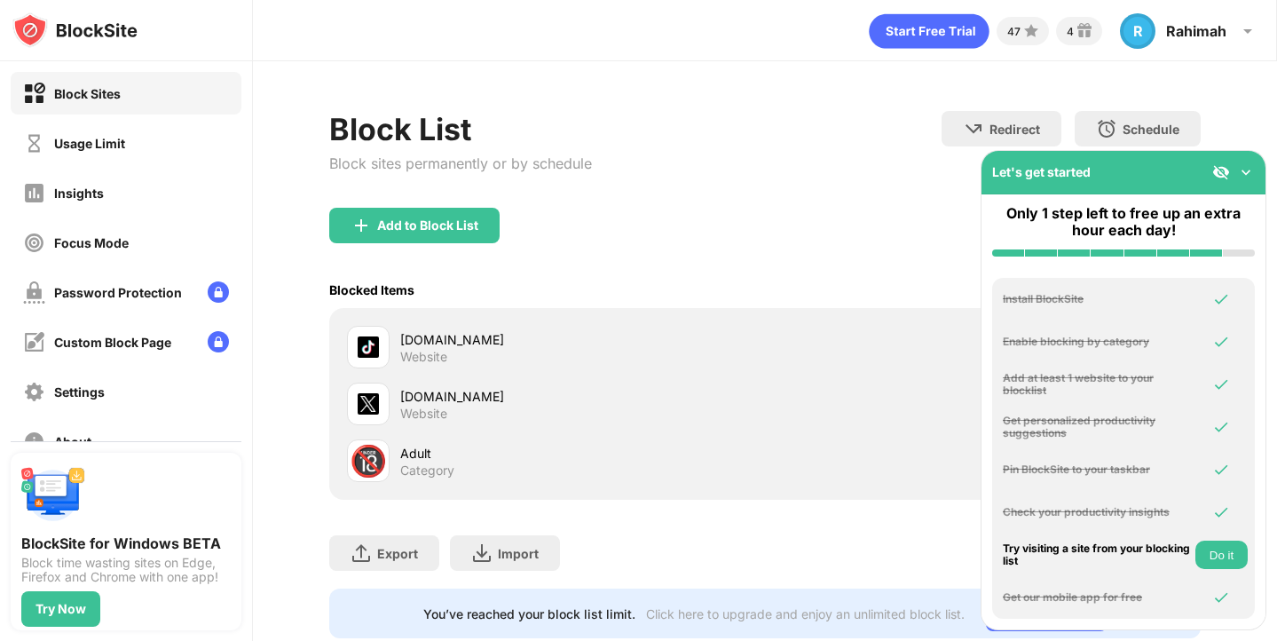
click at [1223, 545] on button "Do it" at bounding box center [1221, 554] width 52 height 28
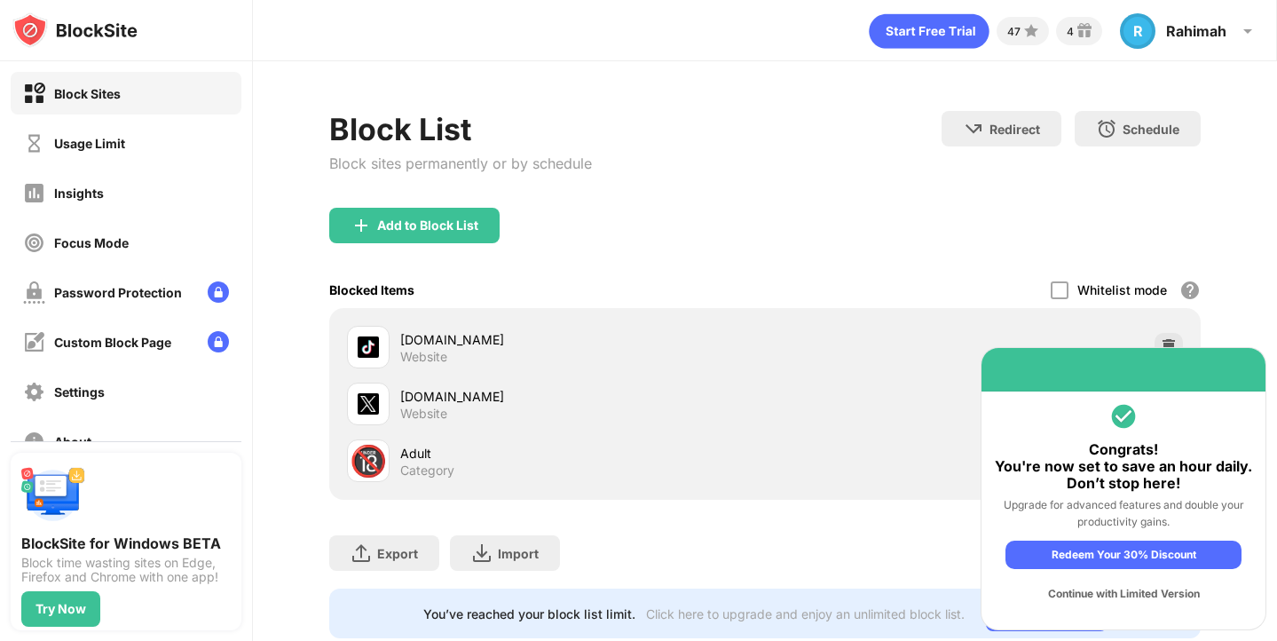
click at [939, 255] on div "Add to Block List" at bounding box center [764, 240] width 870 height 64
click at [1218, 366] on div at bounding box center [1123, 369] width 284 height 43
click at [1166, 593] on div "Continue with Limited Version" at bounding box center [1123, 593] width 236 height 28
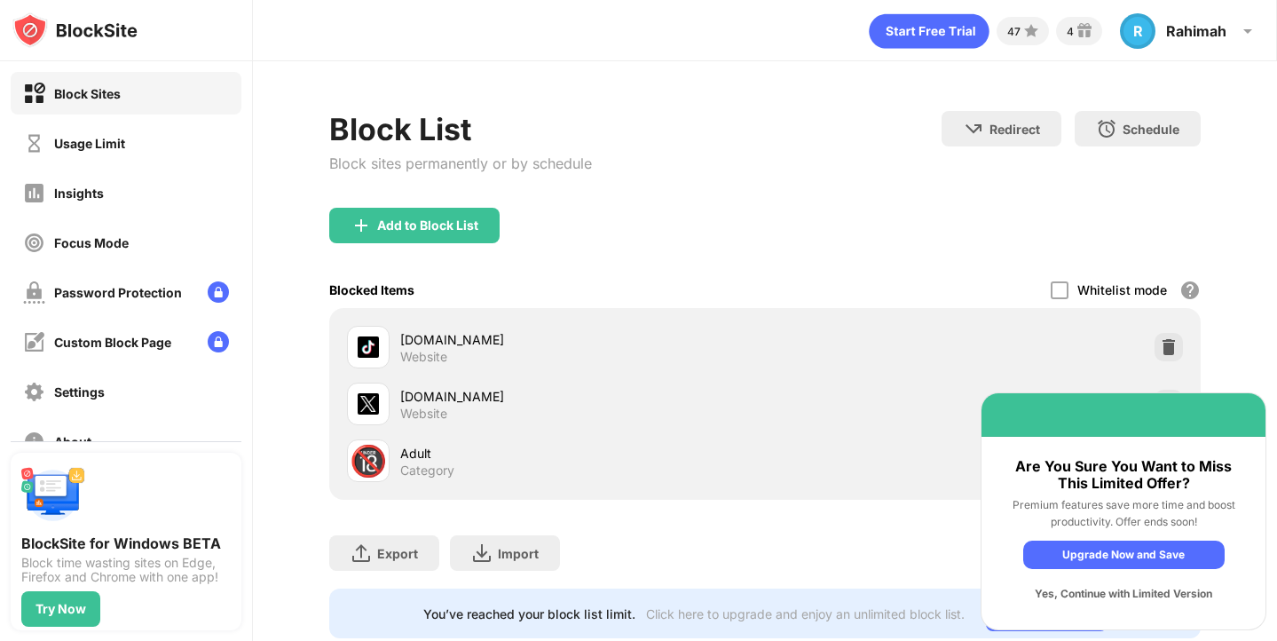
click at [1139, 598] on div "Yes, Continue with Limited Version" at bounding box center [1123, 593] width 201 height 28
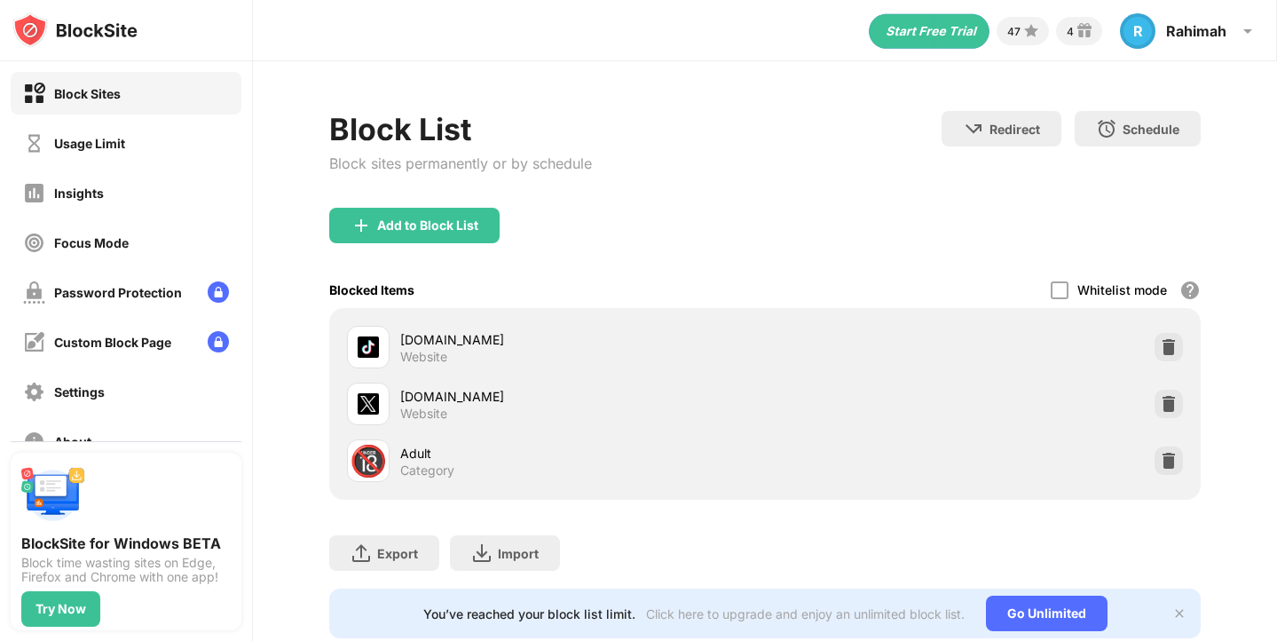
scroll to position [47, 0]
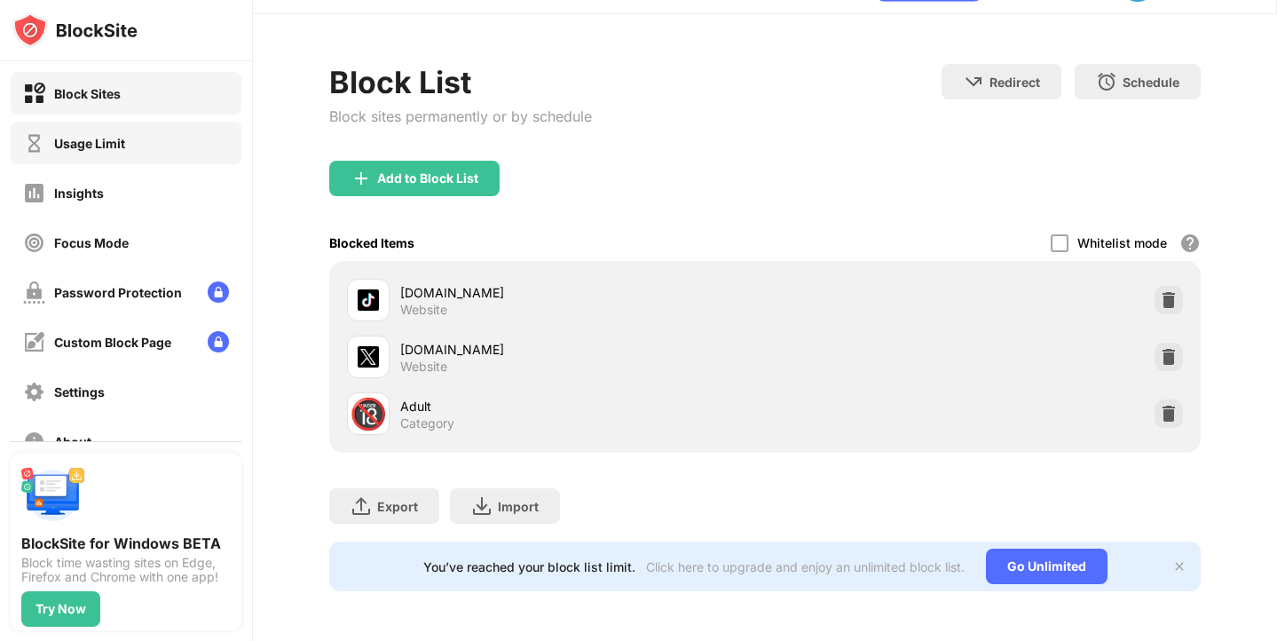
click at [106, 141] on div "Usage Limit" at bounding box center [89, 143] width 71 height 15
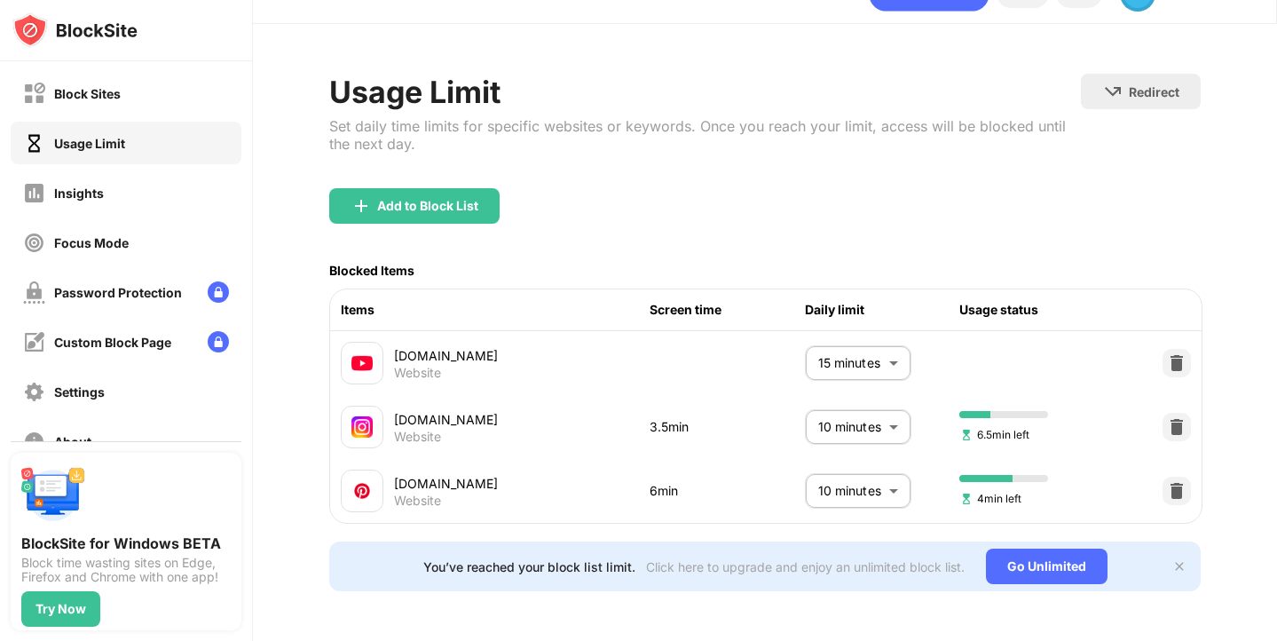
scroll to position [44, 0]
